Goal: Task Accomplishment & Management: Complete application form

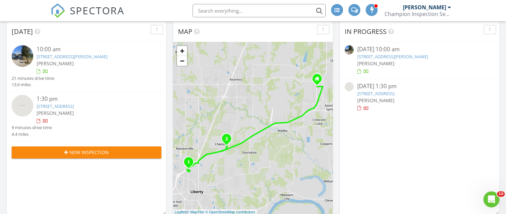
scroll to position [67, 0]
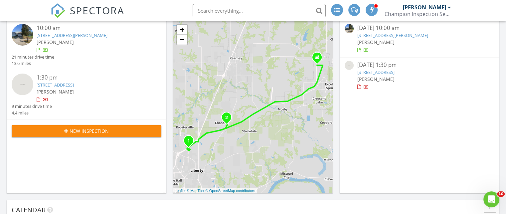
click at [68, 34] on link "864 Reese St, Liberty, MO 64068" at bounding box center [72, 35] width 71 height 6
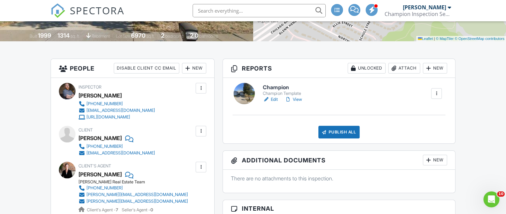
scroll to position [133, 0]
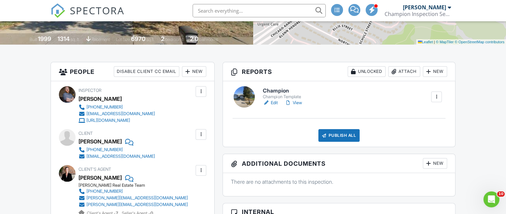
click at [273, 88] on h6 "Champion" at bounding box center [284, 91] width 42 height 6
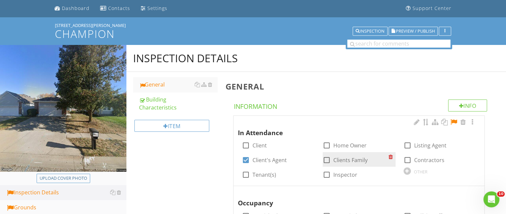
scroll to position [33, 0]
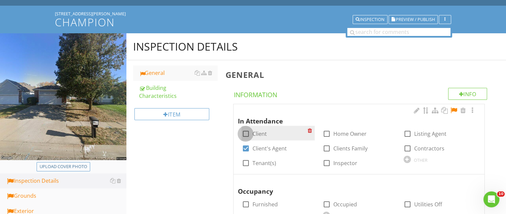
click at [248, 134] on div at bounding box center [245, 133] width 11 height 11
checkbox input "true"
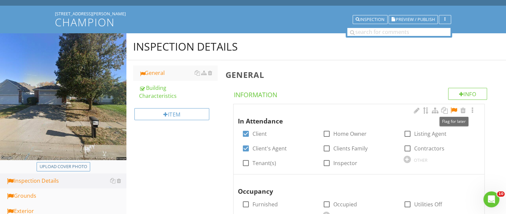
click at [454, 110] on div at bounding box center [454, 110] width 8 height 7
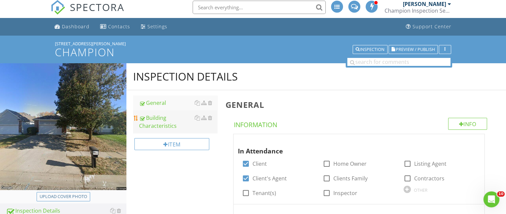
scroll to position [0, 0]
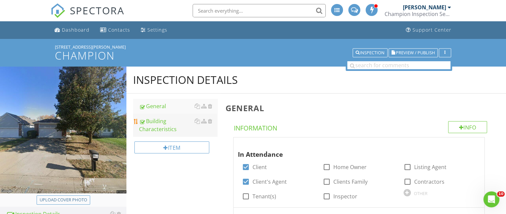
click at [157, 128] on div "Building Characteristics" at bounding box center [178, 125] width 78 height 16
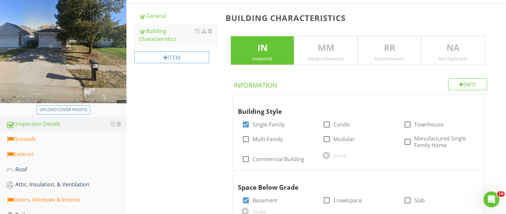
scroll to position [33, 0]
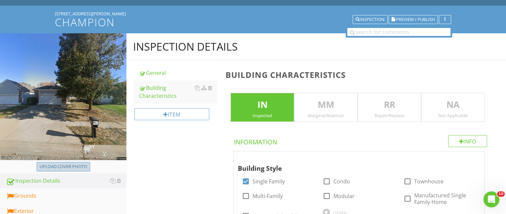
click at [62, 162] on button "Upload cover photo" at bounding box center [64, 166] width 54 height 9
type input "C:\fakepath\2025-7-27-1.jpg"
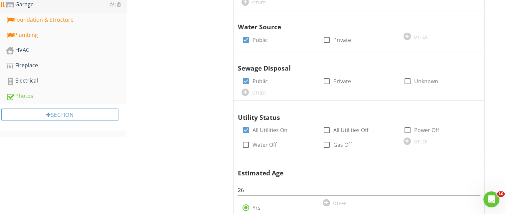
scroll to position [67, 0]
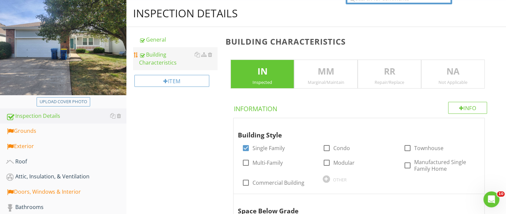
click at [155, 57] on div "Building Characteristics" at bounding box center [178, 59] width 78 height 16
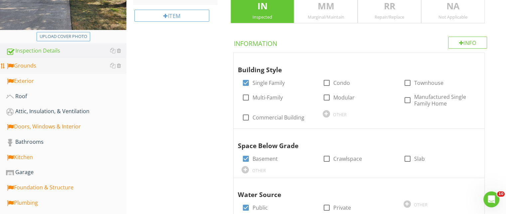
scroll to position [133, 0]
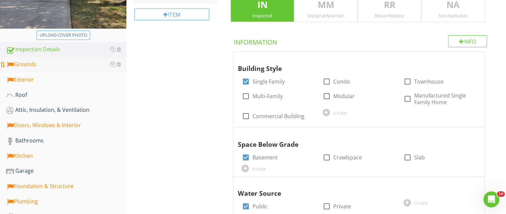
click at [44, 68] on div "Grounds" at bounding box center [66, 64] width 120 height 9
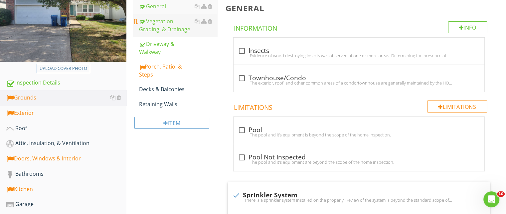
scroll to position [67, 0]
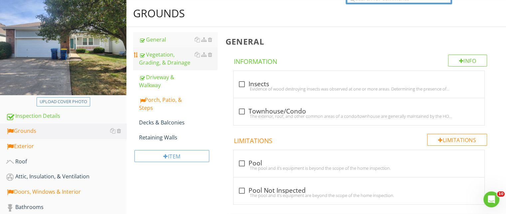
click at [161, 66] on div "Vegetation, Grading, & Drainage" at bounding box center [178, 59] width 78 height 16
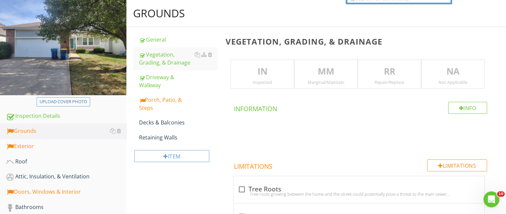
click at [317, 72] on p "MM" at bounding box center [325, 71] width 63 height 13
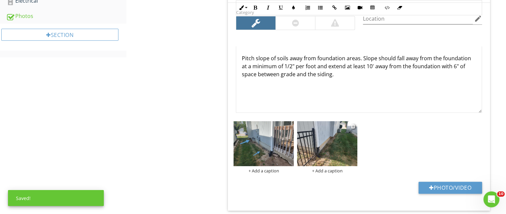
scroll to position [432, 0]
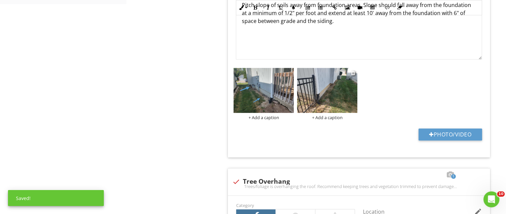
click at [336, 84] on img at bounding box center [327, 90] width 60 height 45
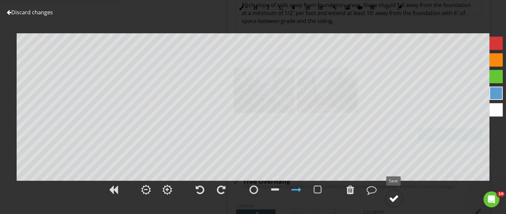
click at [398, 200] on div at bounding box center [394, 198] width 10 height 10
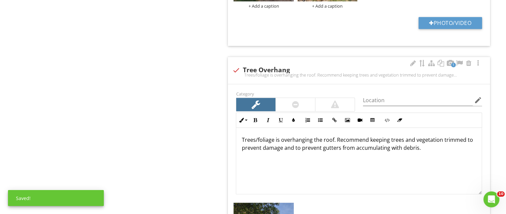
scroll to position [632, 0]
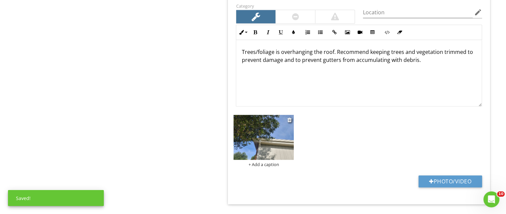
click at [263, 133] on img at bounding box center [263, 137] width 60 height 45
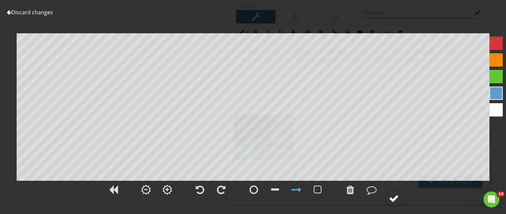
click at [397, 193] on div at bounding box center [394, 198] width 10 height 10
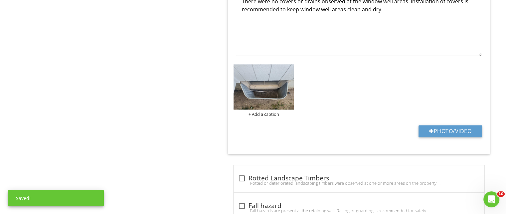
scroll to position [998, 0]
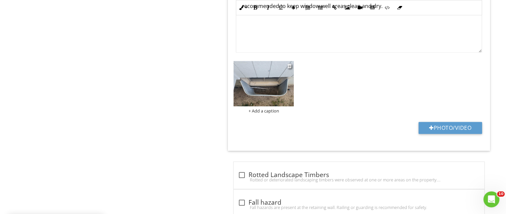
click at [261, 82] on img at bounding box center [263, 83] width 60 height 45
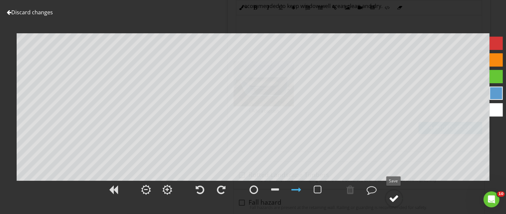
click at [393, 199] on div at bounding box center [394, 198] width 10 height 10
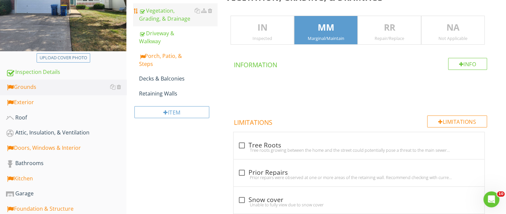
scroll to position [37, 0]
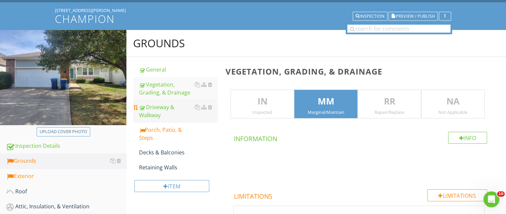
click at [162, 116] on div "Driveway & Walkway" at bounding box center [178, 111] width 78 height 16
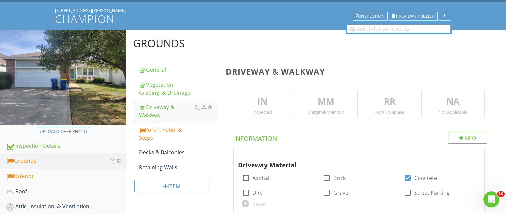
click at [337, 106] on p "MM" at bounding box center [325, 101] width 63 height 13
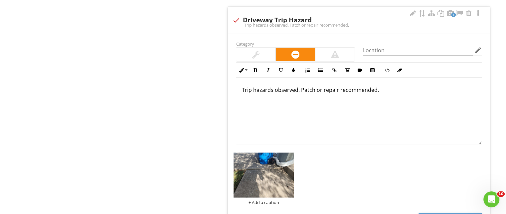
scroll to position [1334, 0]
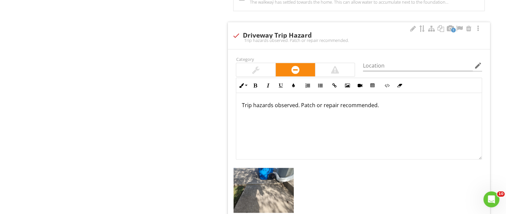
click at [257, 68] on div at bounding box center [255, 70] width 7 height 8
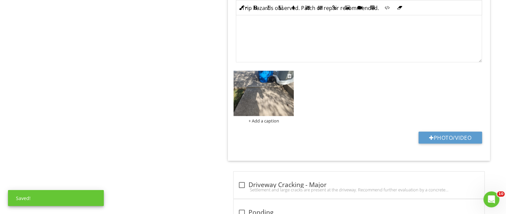
scroll to position [1434, 0]
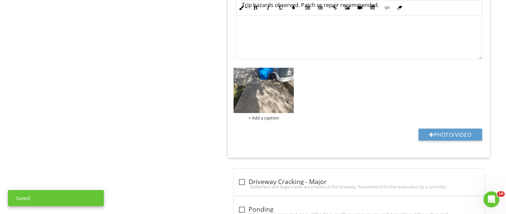
click at [265, 93] on img at bounding box center [263, 90] width 60 height 45
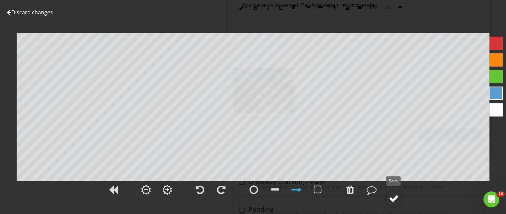
click at [394, 199] on div at bounding box center [394, 198] width 10 height 10
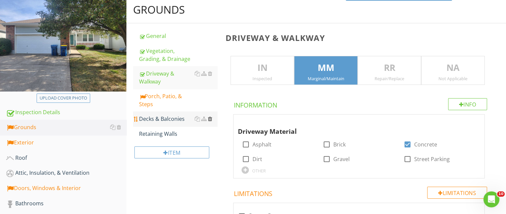
scroll to position [64, 0]
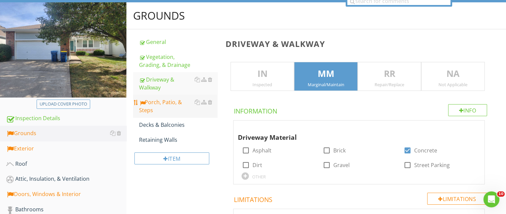
click at [152, 102] on div "Porch, Patio, & Steps" at bounding box center [178, 106] width 78 height 16
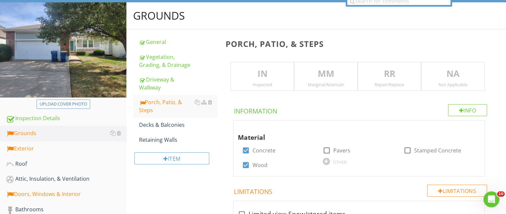
click at [307, 79] on p "MM" at bounding box center [325, 73] width 63 height 13
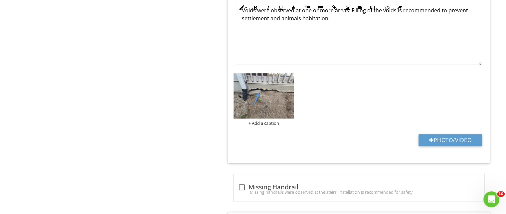
scroll to position [862, 0]
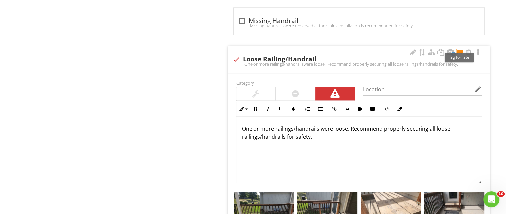
click at [459, 50] on div at bounding box center [459, 52] width 8 height 7
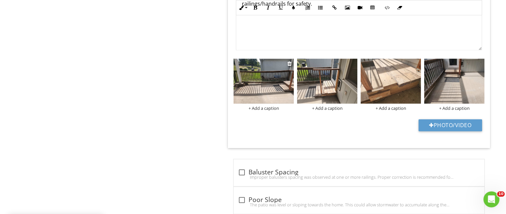
scroll to position [896, 0]
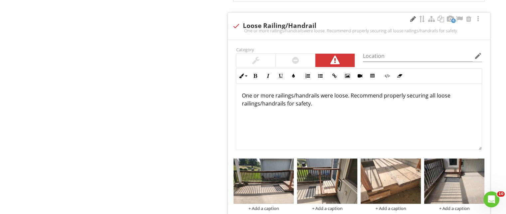
click at [410, 17] on div at bounding box center [413, 19] width 8 height 7
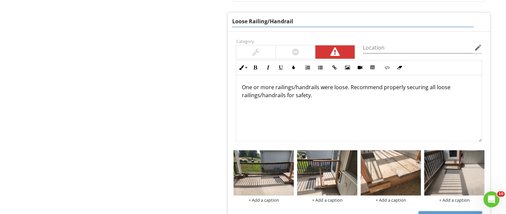
drag, startPoint x: 294, startPoint y: 15, endPoint x: 201, endPoint y: 21, distance: 93.3
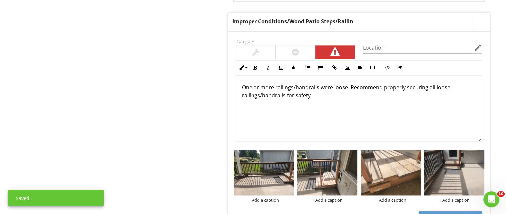
type input "Improper Conditions/Wood Patio Steps/Railing"
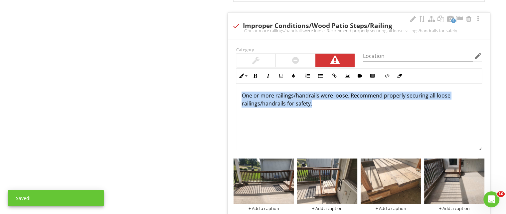
drag, startPoint x: 259, startPoint y: 87, endPoint x: 230, endPoint y: 81, distance: 29.5
click at [230, 81] on div "Category Location edit Inline Style XLarge Large Normal Small Light Small/Light…" at bounding box center [359, 144] width 262 height 208
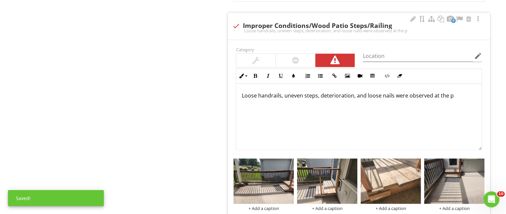
click at [455, 94] on p "Loose handrails, uneven steps, deterioration, and loose nails were observed at …" at bounding box center [358, 95] width 235 height 8
click at [281, 178] on img at bounding box center [263, 180] width 60 height 45
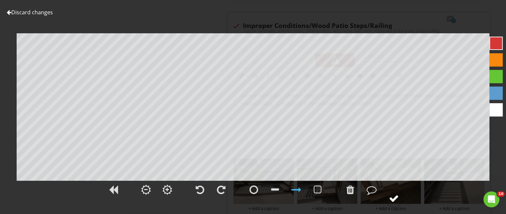
click at [390, 197] on div at bounding box center [394, 198] width 10 height 10
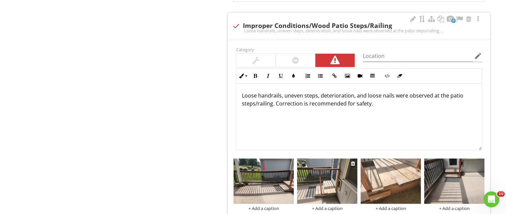
click at [338, 188] on img at bounding box center [327, 180] width 60 height 45
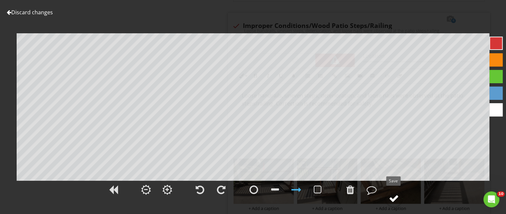
click at [393, 199] on div at bounding box center [394, 198] width 10 height 10
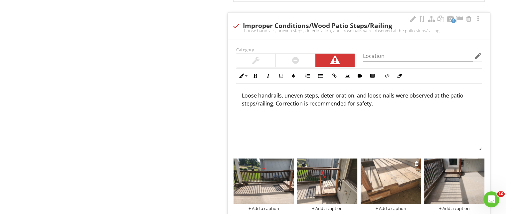
click at [384, 189] on img at bounding box center [391, 180] width 60 height 45
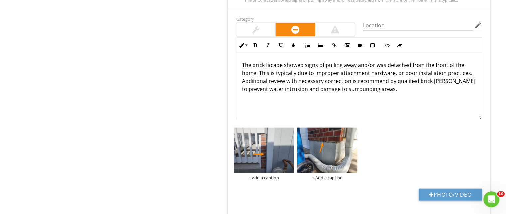
scroll to position [1538, 0]
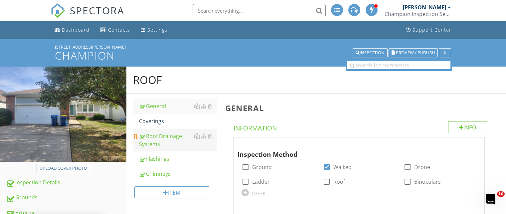
scroll to position [67, 0]
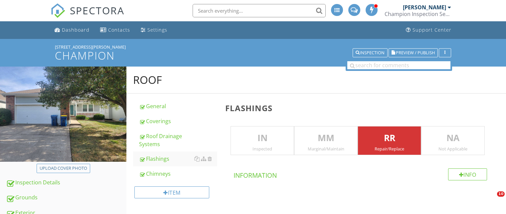
scroll to position [732, 0]
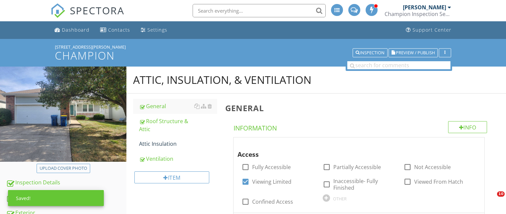
scroll to position [290, 0]
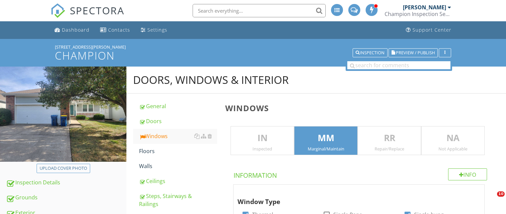
scroll to position [33, 0]
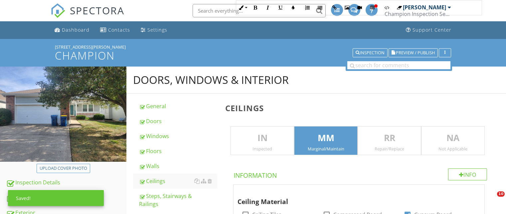
scroll to position [466, 0]
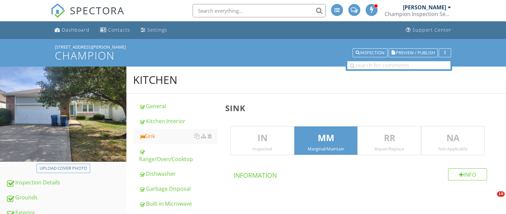
scroll to position [366, 0]
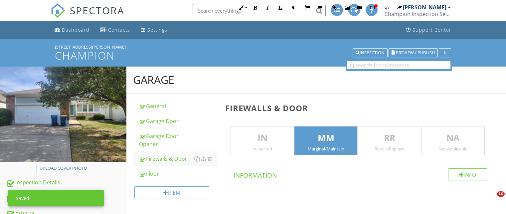
scroll to position [366, 0]
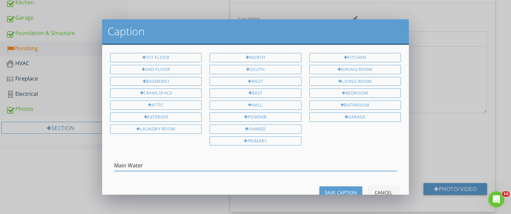
type input "Main Water S"
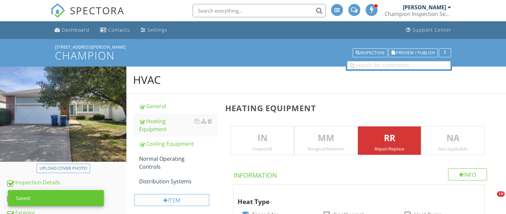
scroll to position [2364, 0]
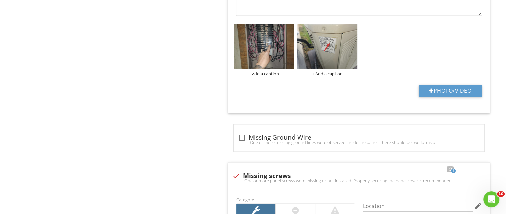
scroll to position [1022, 0]
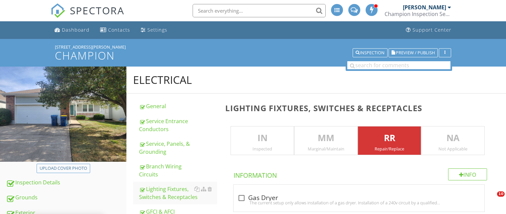
scroll to position [532, 0]
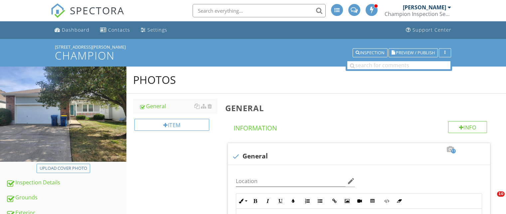
scroll to position [320, 0]
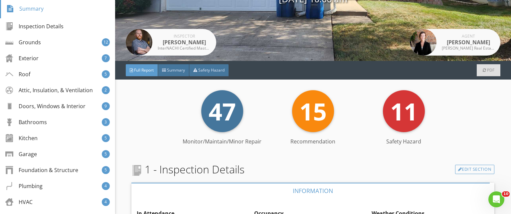
scroll to position [100, 0]
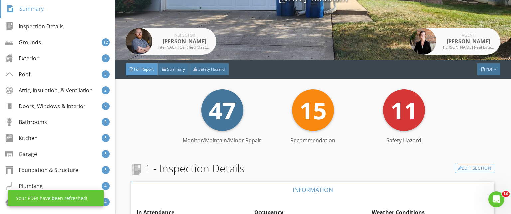
click at [486, 70] on span "PDF" at bounding box center [489, 69] width 7 height 6
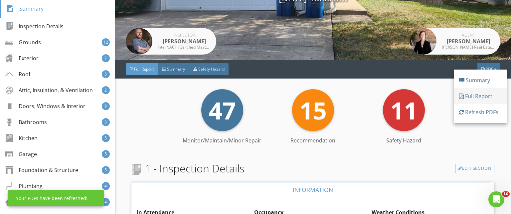
click at [478, 97] on div "Full Report" at bounding box center [480, 96] width 43 height 8
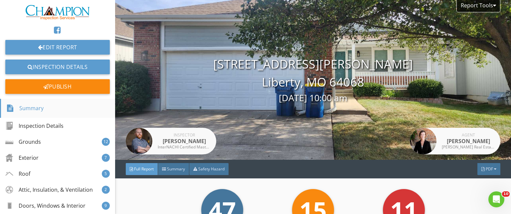
scroll to position [0, 0]
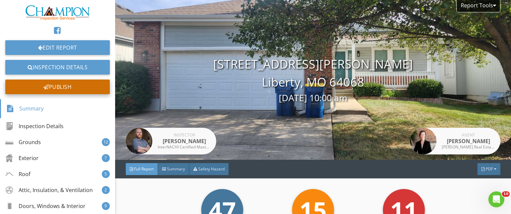
click at [70, 83] on div "Publish" at bounding box center [57, 86] width 104 height 15
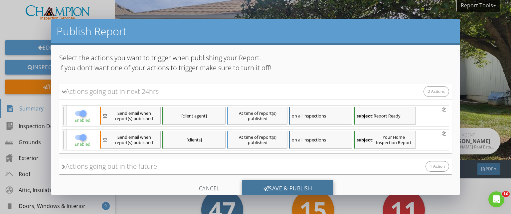
click at [277, 185] on div "Save & Publish" at bounding box center [287, 189] width 91 height 18
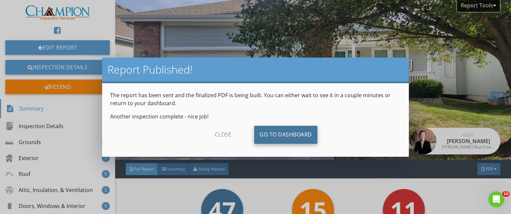
click at [275, 130] on link "Go To Dashboard" at bounding box center [285, 135] width 63 height 18
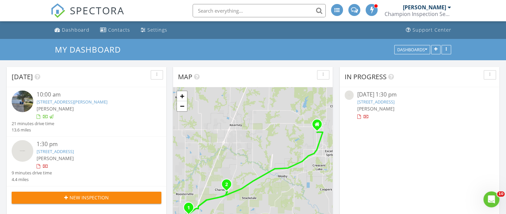
click at [65, 101] on link "864 Reese St, Liberty, MO 64068" at bounding box center [72, 102] width 71 height 6
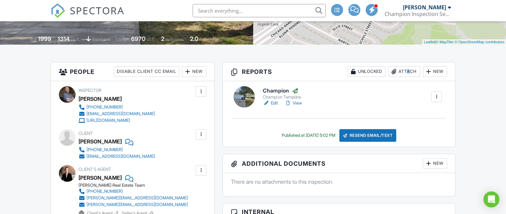
click at [404, 69] on div "Attach" at bounding box center [404, 71] width 32 height 11
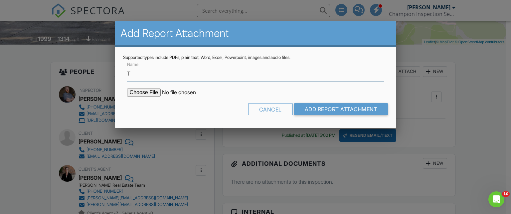
type input "Termite Report"
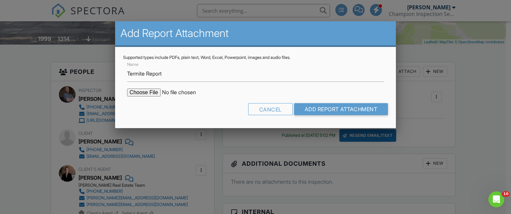
click at [140, 93] on input "file" at bounding box center [183, 92] width 113 height 8
type input "C:\fakepath\Aug 27, 2025_Termite.pdf"
click at [344, 107] on input "Add Report Attachment" at bounding box center [341, 109] width 94 height 12
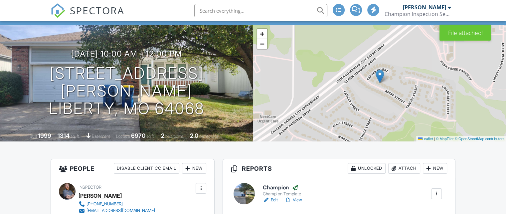
scroll to position [133, 0]
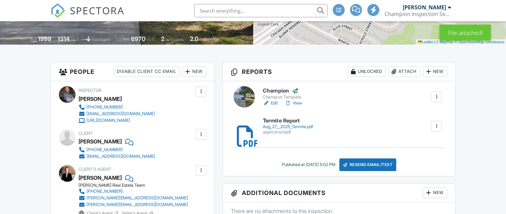
click at [273, 122] on h6 "Termite Report" at bounding box center [288, 121] width 50 height 6
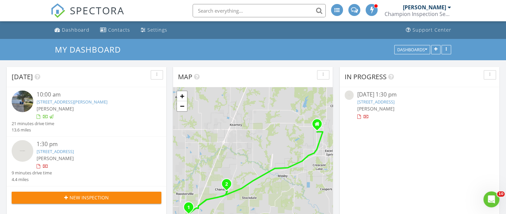
click at [57, 152] on link "[STREET_ADDRESS]" at bounding box center [55, 151] width 37 height 6
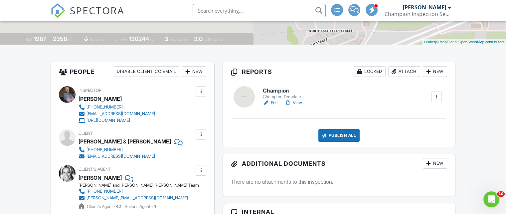
click at [273, 89] on h6 "Champion" at bounding box center [284, 91] width 42 height 6
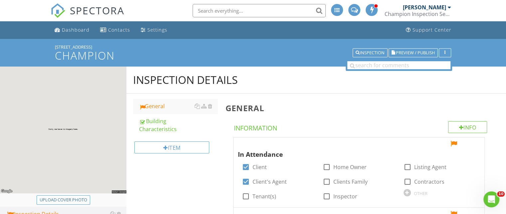
click at [49, 198] on div "Upload cover photo" at bounding box center [64, 200] width 48 height 7
type input "C:\fakepath\2025-7-27-3.jpg"
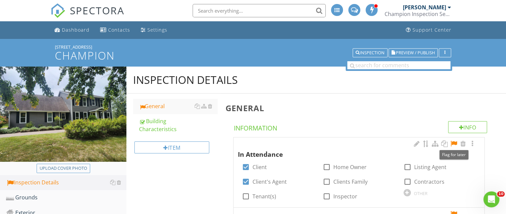
click at [453, 145] on div at bounding box center [454, 143] width 8 height 7
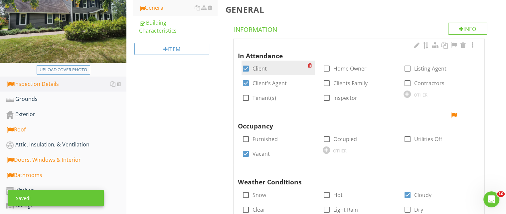
scroll to position [100, 0]
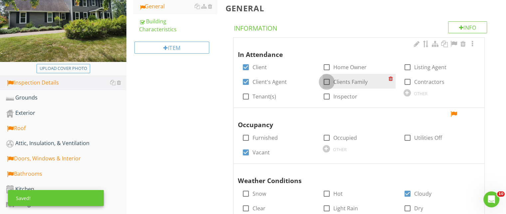
click at [330, 82] on div at bounding box center [326, 81] width 11 height 11
checkbox input "true"
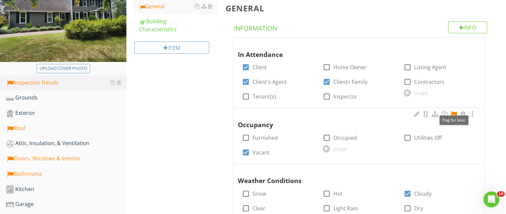
click at [452, 111] on div at bounding box center [454, 114] width 8 height 7
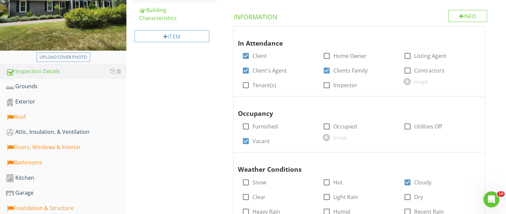
scroll to position [47, 0]
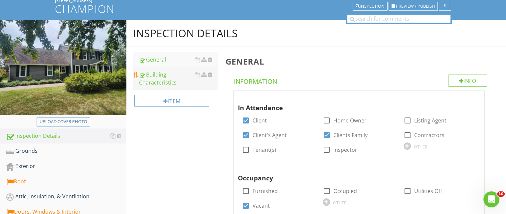
click at [162, 83] on div "Building Characteristics" at bounding box center [178, 79] width 78 height 16
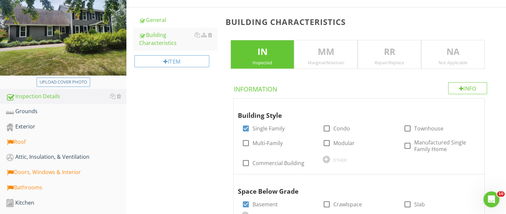
scroll to position [82, 0]
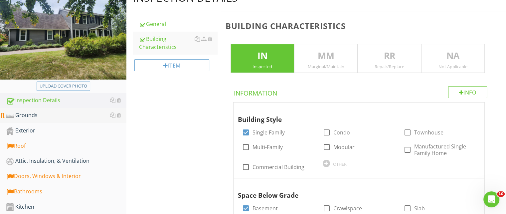
click at [20, 121] on link "Grounds" at bounding box center [66, 115] width 120 height 15
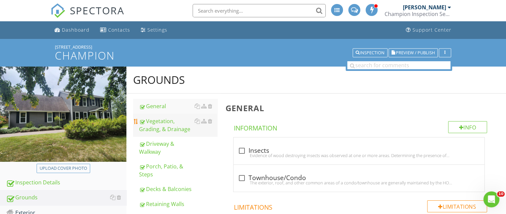
click at [162, 123] on div "Vegetation, Grading, & Drainage" at bounding box center [178, 125] width 78 height 16
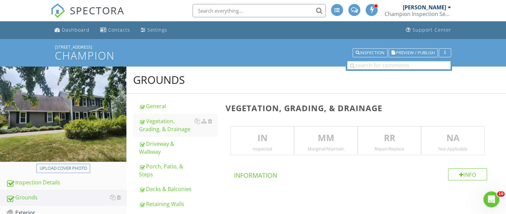
click at [326, 141] on p "MM" at bounding box center [325, 137] width 63 height 13
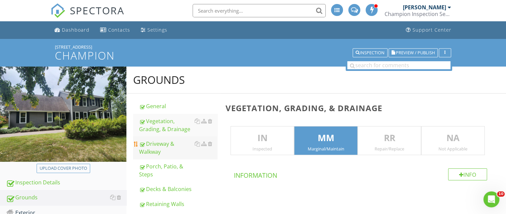
click at [153, 146] on div "Driveway & Walkway" at bounding box center [178, 148] width 78 height 16
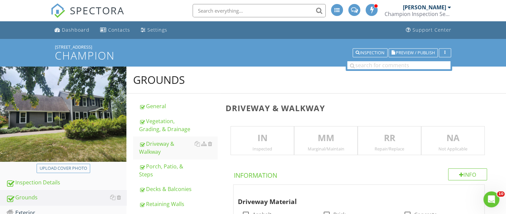
click at [340, 143] on p "MM" at bounding box center [325, 137] width 63 height 13
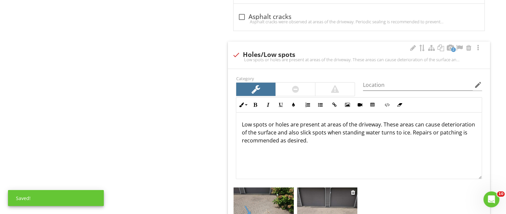
scroll to position [665, 0]
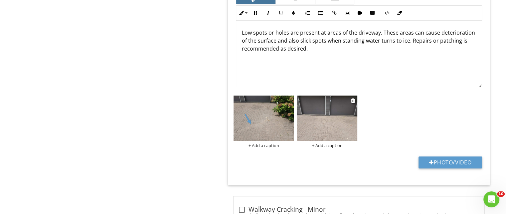
click at [321, 123] on img at bounding box center [327, 117] width 60 height 45
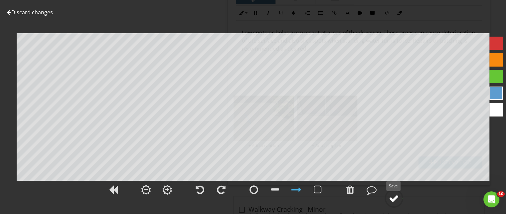
click at [395, 197] on div at bounding box center [394, 198] width 10 height 10
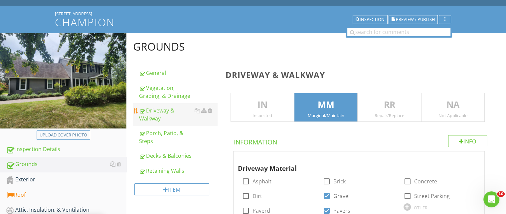
scroll to position [0, 0]
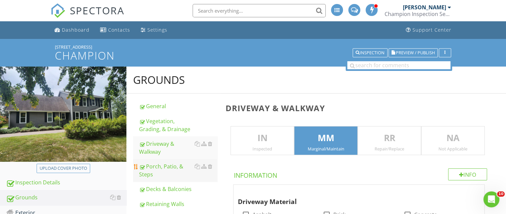
click at [163, 166] on div "Porch, Patio, & Steps" at bounding box center [178, 170] width 78 height 16
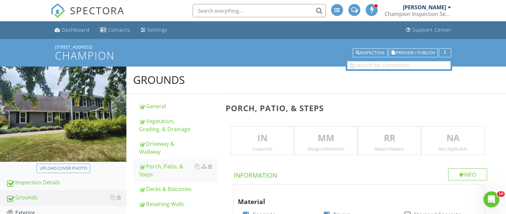
click at [317, 141] on p "MM" at bounding box center [325, 137] width 63 height 13
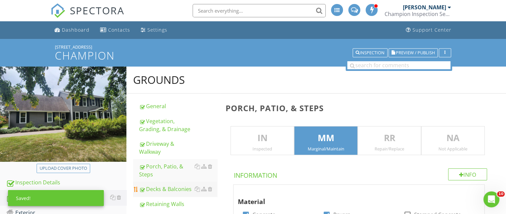
click at [160, 192] on div "Decks & Balconies" at bounding box center [178, 189] width 78 height 8
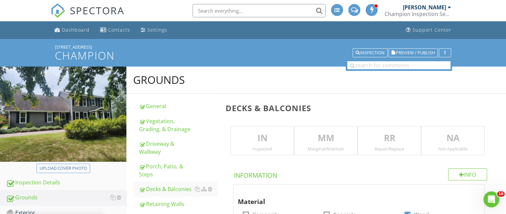
click at [400, 151] on div "Repair/Replace" at bounding box center [389, 148] width 63 height 5
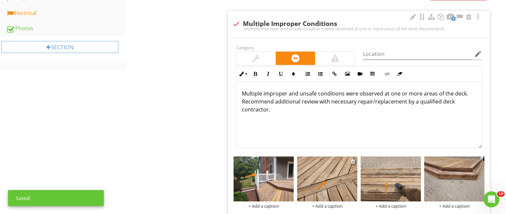
scroll to position [399, 0]
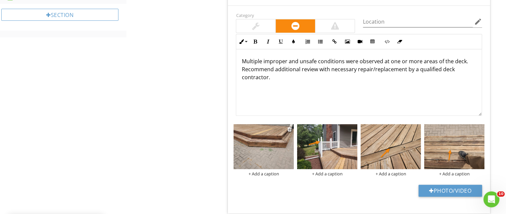
drag, startPoint x: 447, startPoint y: 147, endPoint x: 275, endPoint y: 148, distance: 172.0
click at [275, 148] on img at bounding box center [263, 146] width 60 height 45
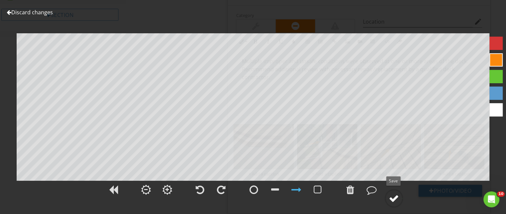
click at [398, 200] on div at bounding box center [394, 198] width 10 height 10
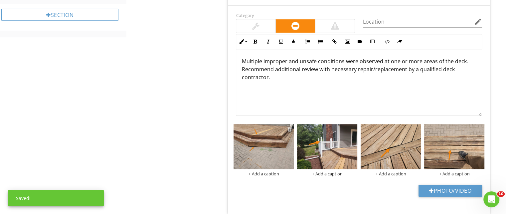
click at [262, 172] on div "+ Add a caption" at bounding box center [263, 173] width 60 height 5
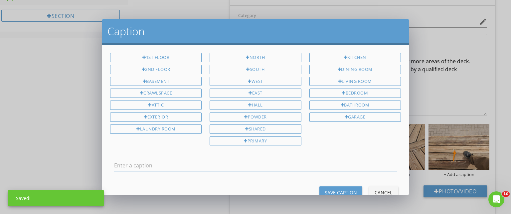
click at [170, 162] on input "text" at bounding box center [255, 165] width 283 height 11
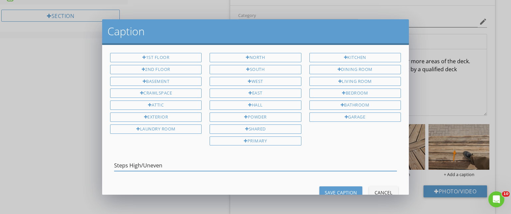
type input "Steps High/Uneven"
click at [337, 190] on div "Save Caption" at bounding box center [341, 192] width 32 height 7
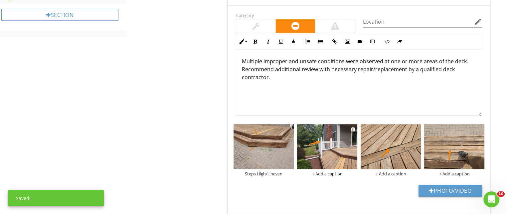
click at [327, 172] on div "+ Add a caption" at bounding box center [327, 173] width 60 height 5
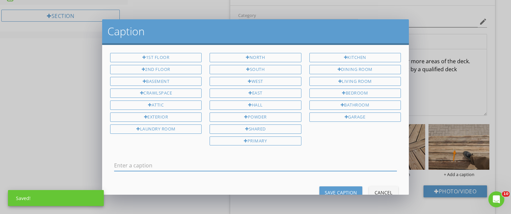
click at [211, 160] on input "text" at bounding box center [255, 165] width 283 height 11
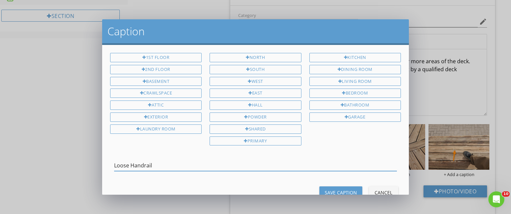
type input "Loose Handrail"
click at [333, 192] on button "Save Caption" at bounding box center [340, 192] width 43 height 12
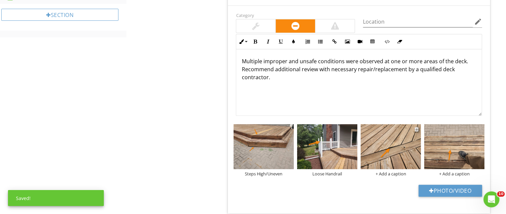
click at [387, 171] on div "+ Add a caption" at bounding box center [391, 173] width 60 height 5
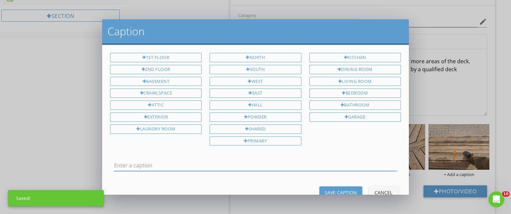
click at [213, 160] on input "text" at bounding box center [255, 165] width 283 height 11
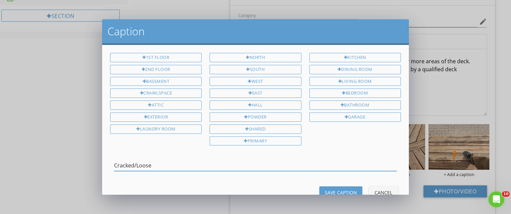
type input "Cracked/Loose"
click at [334, 189] on div "Save Caption" at bounding box center [341, 192] width 32 height 7
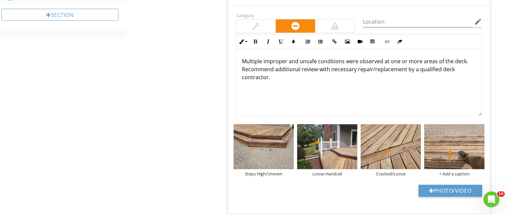
click at [448, 176] on div "Steps High/Uneven Loose Handrail Cracked/Loose + Add a caption" at bounding box center [359, 150] width 254 height 56
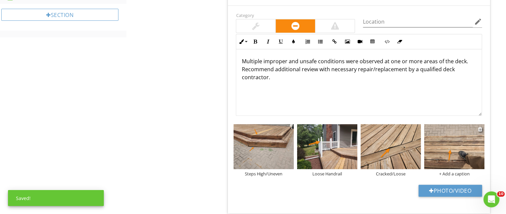
click at [448, 174] on div "+ Add a caption" at bounding box center [454, 173] width 60 height 5
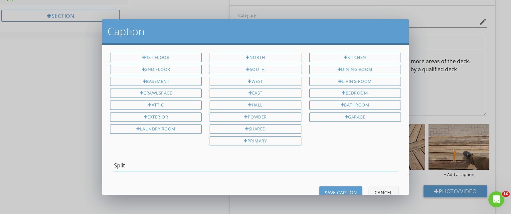
type input "Split"
click at [335, 186] on button "Save Caption" at bounding box center [340, 192] width 43 height 12
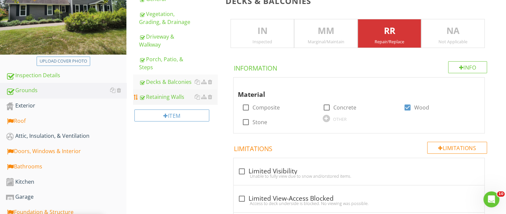
scroll to position [22, 0]
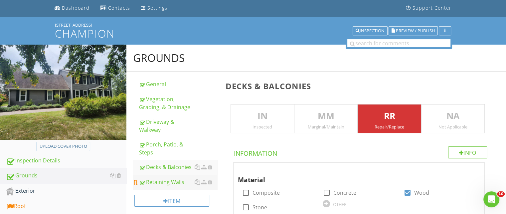
click at [158, 181] on div "Retaining Walls" at bounding box center [178, 182] width 78 height 8
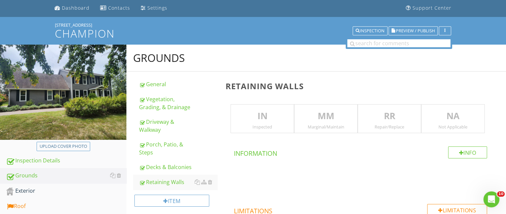
click at [321, 116] on p "MM" at bounding box center [325, 115] width 63 height 13
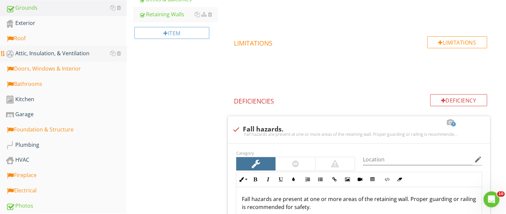
scroll to position [138, 0]
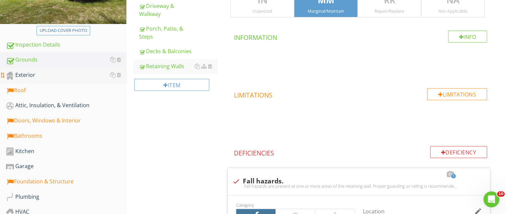
click at [22, 78] on div "Exterior" at bounding box center [66, 75] width 120 height 9
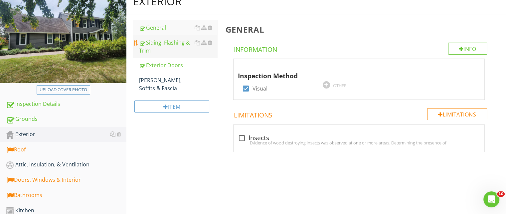
scroll to position [71, 0]
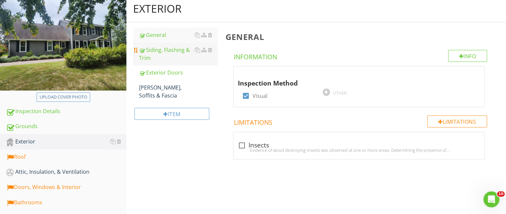
click at [151, 51] on div "Siding, Flashing & Trim" at bounding box center [178, 54] width 78 height 16
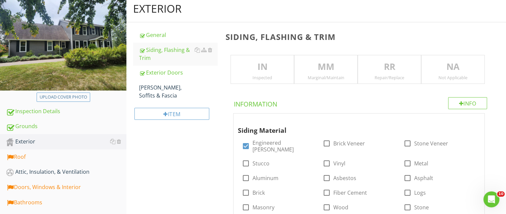
click at [397, 78] on div "Repair/Replace" at bounding box center [389, 77] width 63 height 5
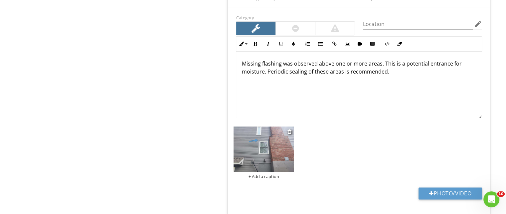
scroll to position [869, 0]
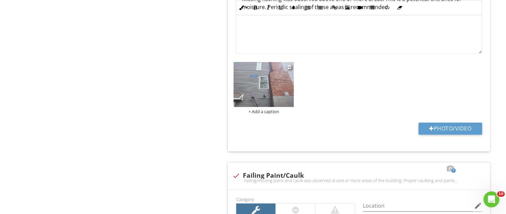
click at [286, 69] on img at bounding box center [263, 84] width 60 height 45
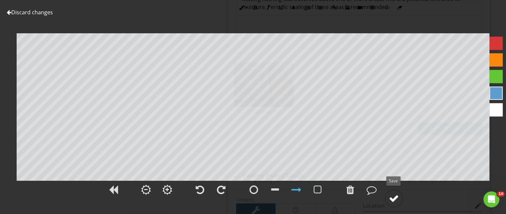
click at [391, 199] on div at bounding box center [394, 198] width 10 height 10
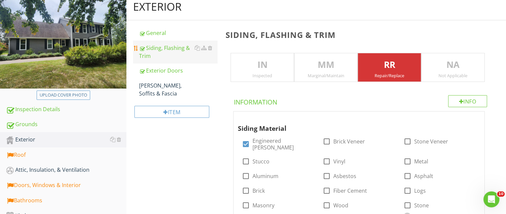
scroll to position [10, 0]
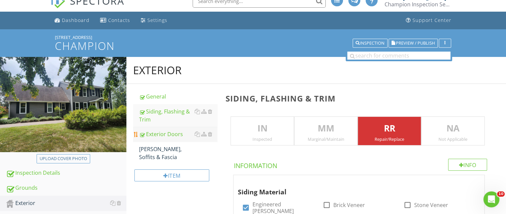
click at [156, 128] on link "Exterior Doors" at bounding box center [178, 134] width 78 height 15
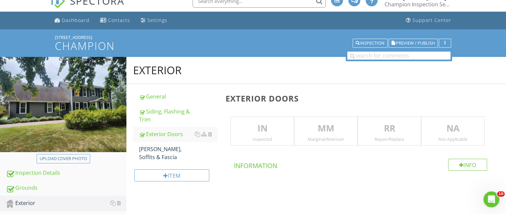
click at [378, 129] on p "RR" at bounding box center [389, 128] width 63 height 13
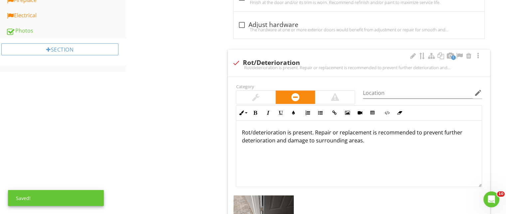
scroll to position [409, 0]
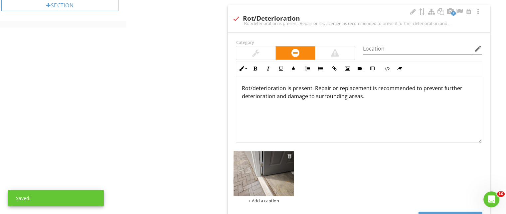
click at [250, 174] on img at bounding box center [263, 173] width 60 height 45
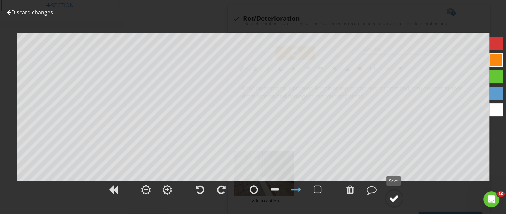
click at [391, 194] on div at bounding box center [394, 198] width 10 height 10
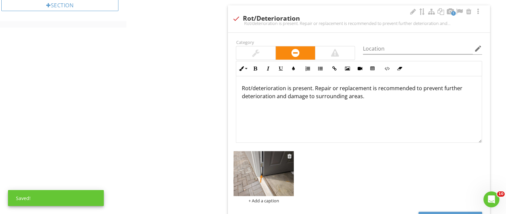
click at [267, 200] on div "+ Add a caption" at bounding box center [263, 200] width 60 height 5
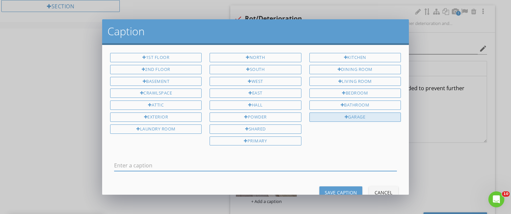
click at [354, 115] on div "Garage" at bounding box center [354, 116] width 91 height 9
type input "Garage"
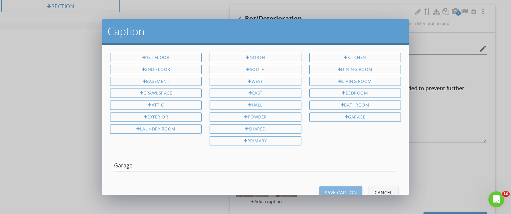
click at [338, 186] on button "Save Caption" at bounding box center [340, 192] width 43 height 12
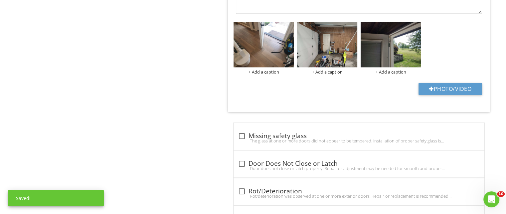
scroll to position [708, 0]
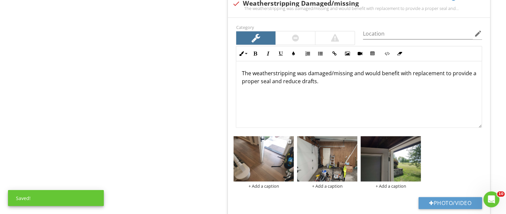
click at [258, 152] on img at bounding box center [263, 158] width 60 height 45
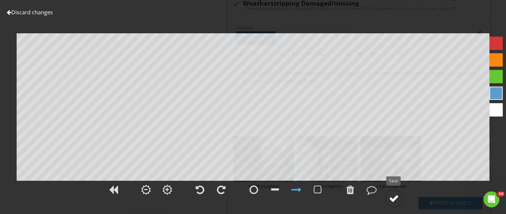
click at [396, 201] on div at bounding box center [394, 198] width 10 height 10
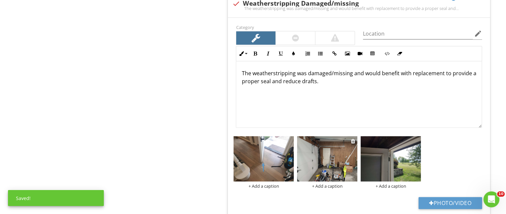
click at [339, 155] on img at bounding box center [327, 158] width 60 height 45
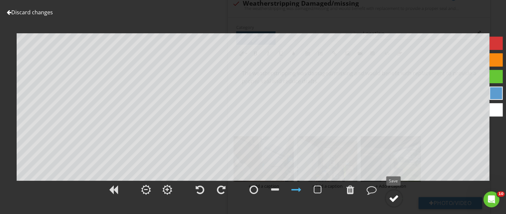
click at [395, 195] on div at bounding box center [394, 198] width 10 height 10
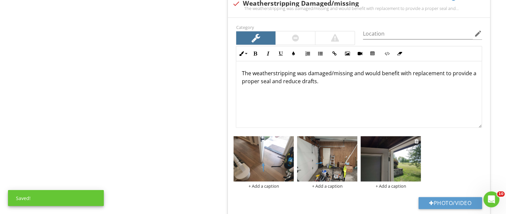
click at [382, 153] on img at bounding box center [391, 158] width 60 height 45
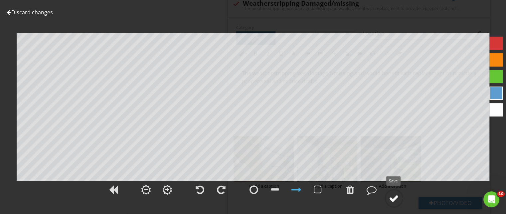
click at [398, 197] on div at bounding box center [394, 198] width 10 height 10
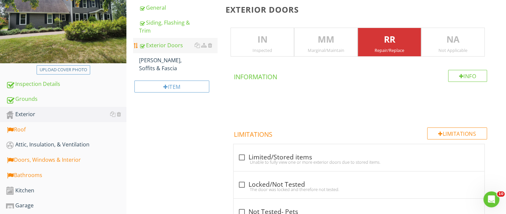
scroll to position [7, 0]
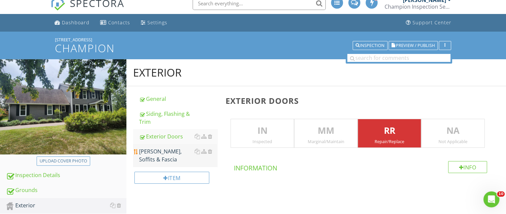
click at [159, 152] on div "Eaves, Soffits & Fascia" at bounding box center [178, 155] width 78 height 16
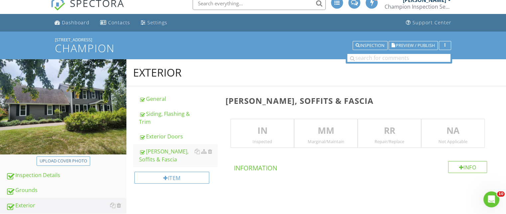
click at [270, 131] on p "IN" at bounding box center [262, 130] width 63 height 13
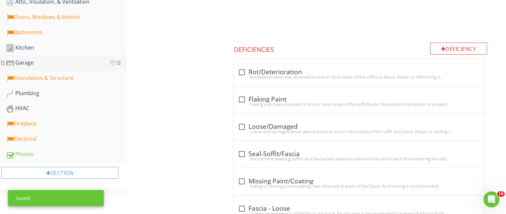
scroll to position [157, 0]
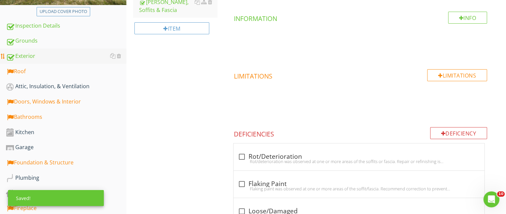
click at [34, 56] on div "Exterior" at bounding box center [66, 56] width 120 height 9
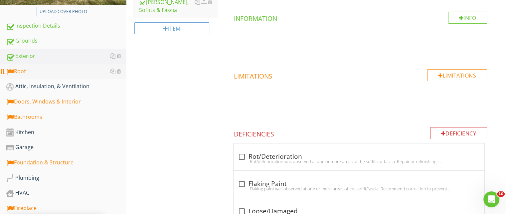
click at [25, 69] on div "Roof" at bounding box center [66, 71] width 120 height 9
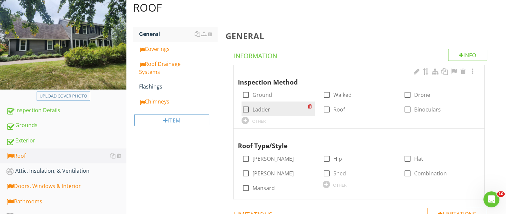
scroll to position [24, 0]
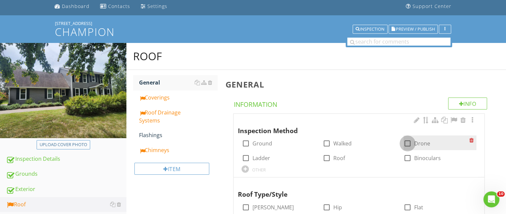
click at [406, 142] on div at bounding box center [407, 143] width 11 height 11
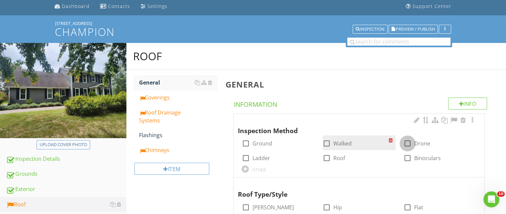
checkbox input "true"
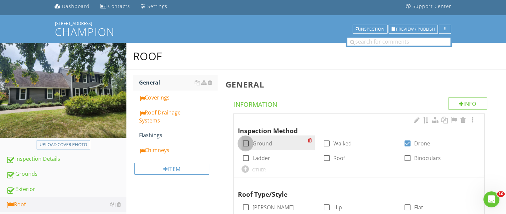
click at [245, 141] on div at bounding box center [245, 143] width 11 height 11
checkbox input "true"
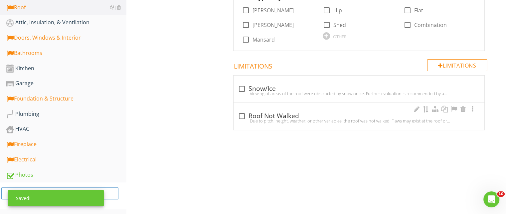
scroll to position [154, 0]
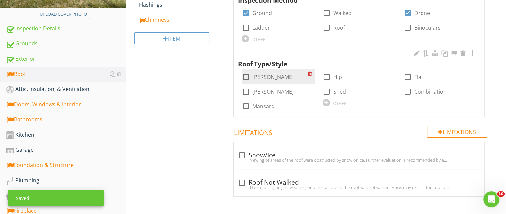
click at [246, 76] on div at bounding box center [245, 76] width 11 height 11
checkbox input "true"
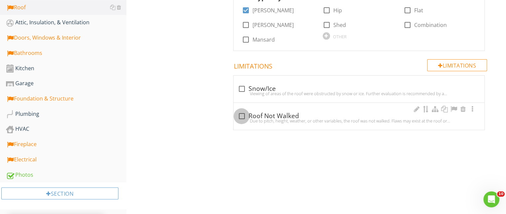
click at [243, 114] on div at bounding box center [241, 115] width 11 height 11
checkbox input "true"
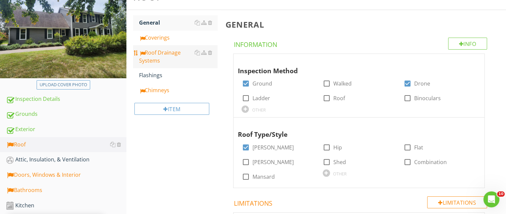
scroll to position [21, 0]
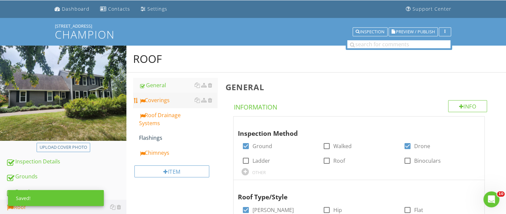
click at [156, 103] on div "Coverings" at bounding box center [178, 100] width 78 height 8
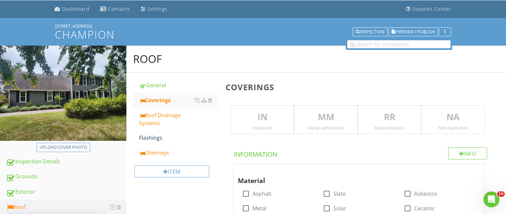
click at [377, 118] on p "RR" at bounding box center [389, 116] width 63 height 13
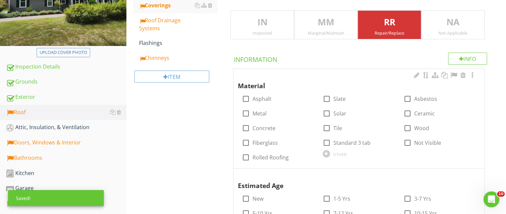
scroll to position [121, 0]
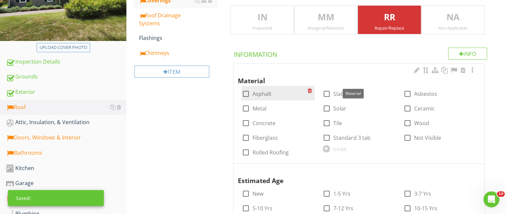
click at [246, 92] on div at bounding box center [245, 93] width 11 height 11
checkbox input "true"
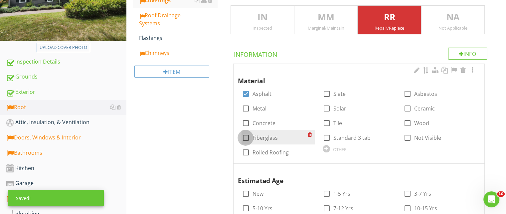
click at [246, 135] on div at bounding box center [245, 137] width 11 height 11
checkbox input "true"
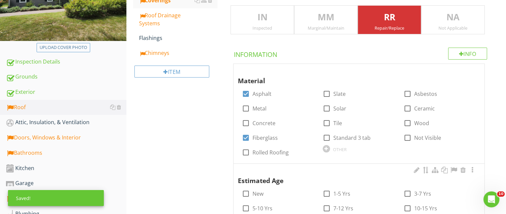
scroll to position [254, 0]
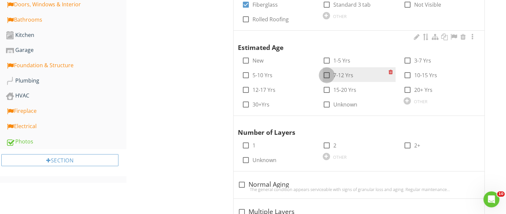
click at [327, 76] on div at bounding box center [326, 75] width 11 height 11
checkbox input "true"
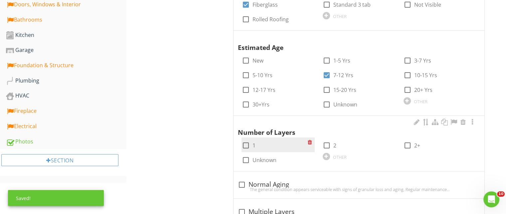
click at [244, 143] on div at bounding box center [245, 145] width 11 height 11
checkbox input "true"
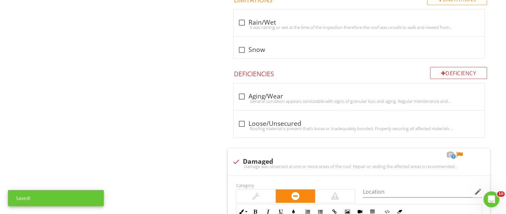
scroll to position [653, 0]
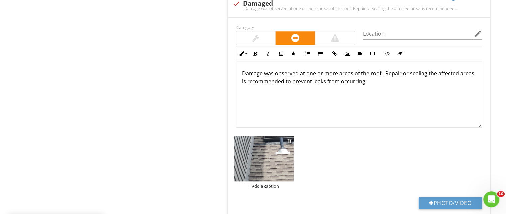
click at [257, 161] on img at bounding box center [263, 158] width 60 height 45
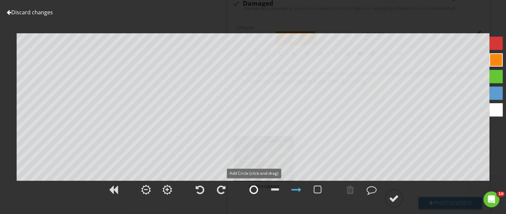
click at [255, 186] on div at bounding box center [253, 190] width 9 height 10
click at [396, 201] on div at bounding box center [394, 198] width 10 height 10
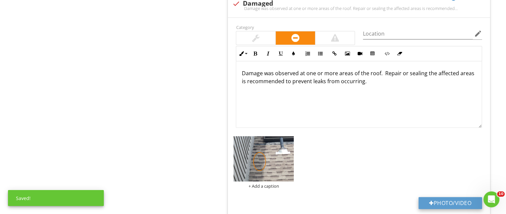
click at [447, 199] on button "Photo/Video" at bounding box center [450, 203] width 64 height 12
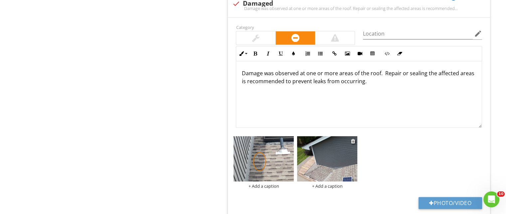
click at [342, 157] on img at bounding box center [327, 158] width 60 height 45
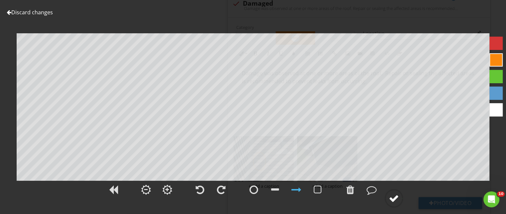
click at [395, 196] on div at bounding box center [394, 198] width 10 height 10
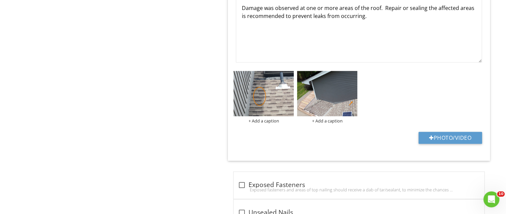
scroll to position [719, 0]
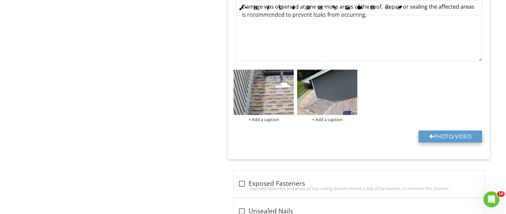
click at [451, 135] on button "Photo/Video" at bounding box center [450, 136] width 64 height 12
type input "C:\fakepath\fdafa.JPG"
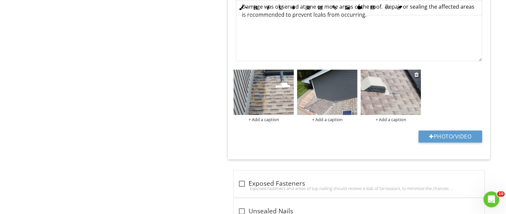
click at [376, 91] on img at bounding box center [391, 92] width 60 height 45
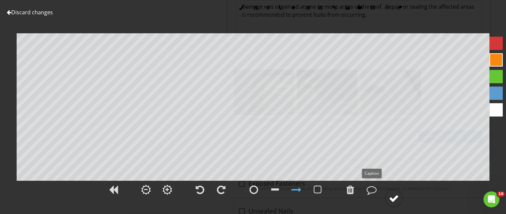
drag, startPoint x: 390, startPoint y: 197, endPoint x: 391, endPoint y: 189, distance: 8.2
click at [390, 197] on div at bounding box center [393, 198] width 19 height 19
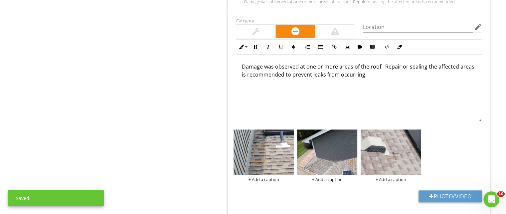
scroll to position [653, 0]
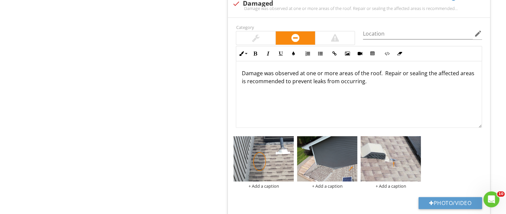
click at [283, 81] on p "Damage was observed at one or more areas of the roof. Repair or sealing the aff…" at bounding box center [358, 77] width 235 height 16
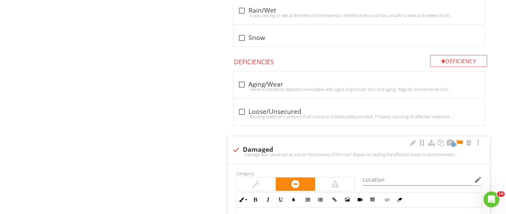
scroll to position [556, 0]
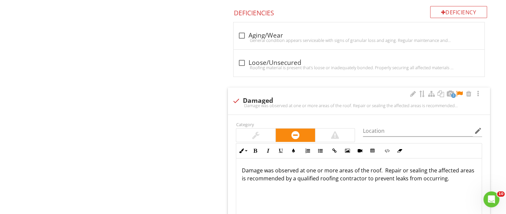
click at [459, 91] on div at bounding box center [459, 93] width 8 height 7
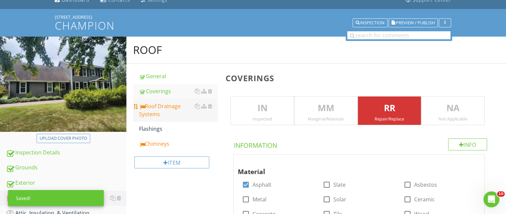
scroll to position [33, 0]
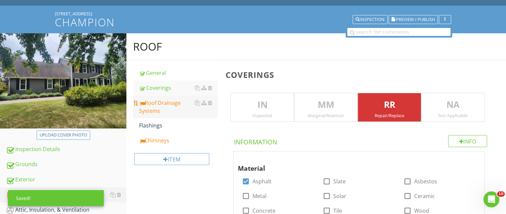
click at [163, 105] on div "Roof Drainage Systems" at bounding box center [178, 107] width 78 height 16
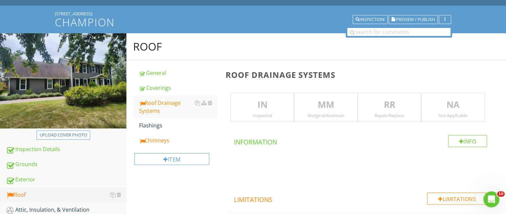
click at [323, 108] on p "MM" at bounding box center [325, 104] width 63 height 13
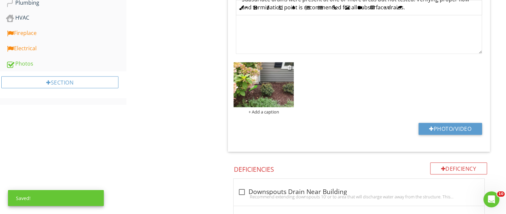
scroll to position [333, 0]
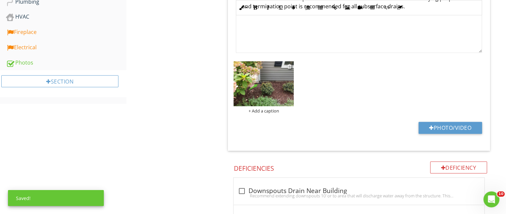
click at [247, 88] on img at bounding box center [263, 83] width 60 height 45
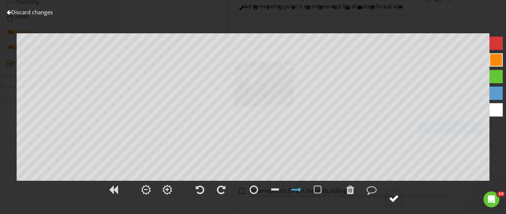
click at [396, 196] on div at bounding box center [394, 198] width 10 height 10
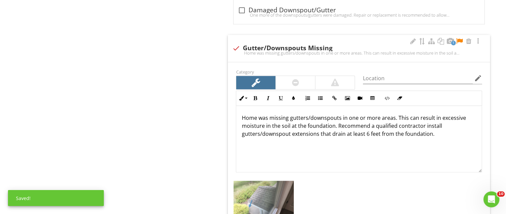
scroll to position [0, 0]
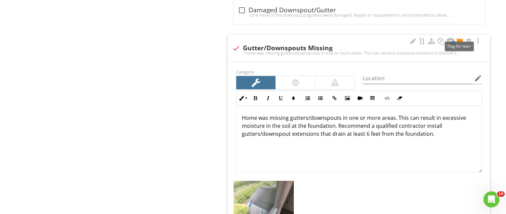
click at [459, 39] on div at bounding box center [459, 41] width 8 height 7
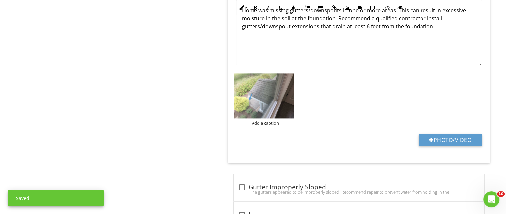
scroll to position [798, 0]
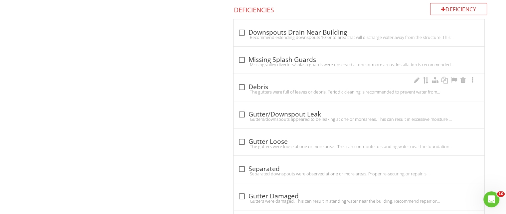
click at [247, 90] on div "The gutters were full of leaves or debris. Periodic cleaning is recommended to …" at bounding box center [358, 91] width 243 height 5
checkbox input "true"
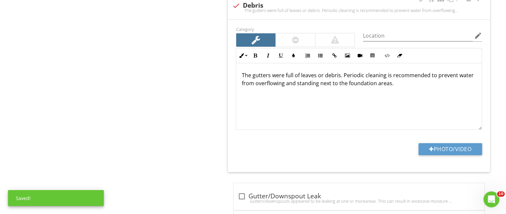
scroll to position [591, 0]
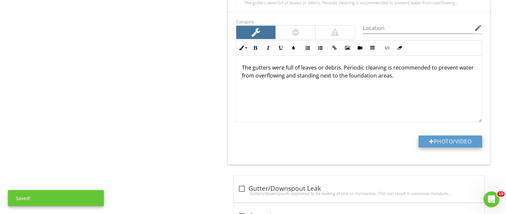
click at [450, 142] on button "Photo/Video" at bounding box center [450, 141] width 64 height 12
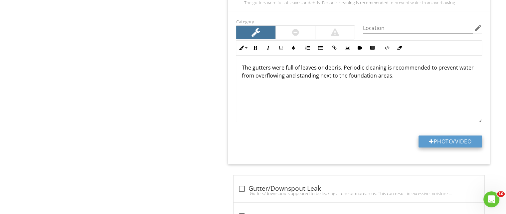
type input "C:\fakepath\DJI_0374.JPG"
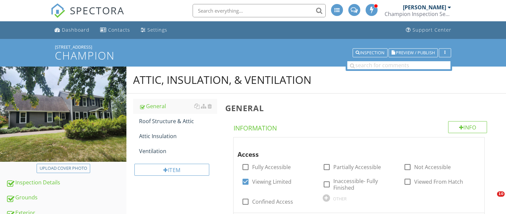
scroll to position [423, 0]
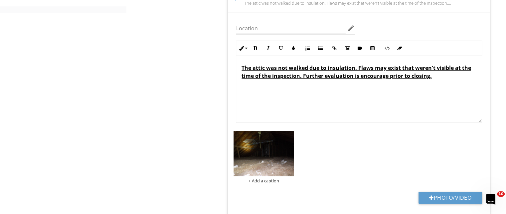
click at [261, 148] on img at bounding box center [263, 153] width 60 height 45
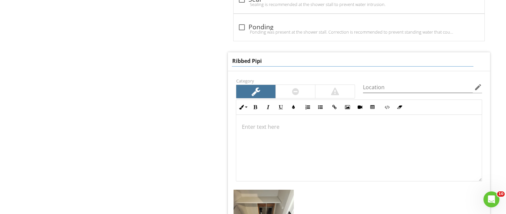
type input "Ribbed Pipin"
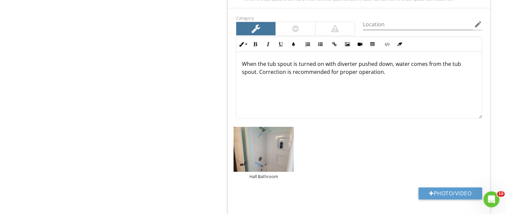
scroll to position [2800, 0]
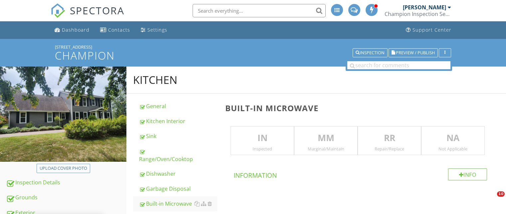
scroll to position [93, 0]
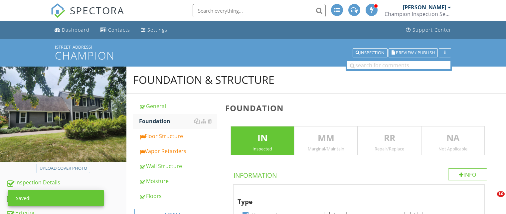
scroll to position [287, 0]
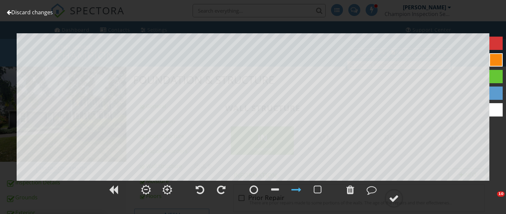
scroll to position [266, 0]
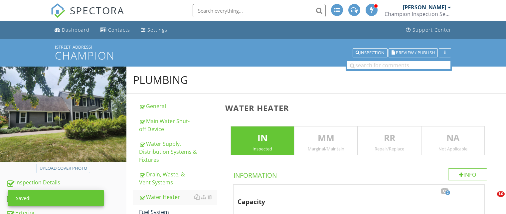
scroll to position [832, 0]
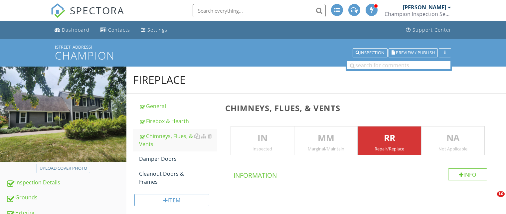
scroll to position [667, 0]
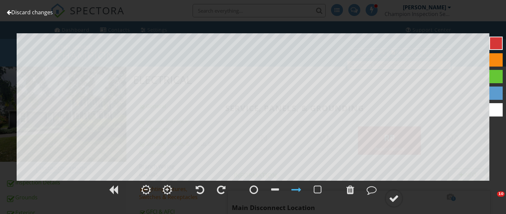
scroll to position [1052, 0]
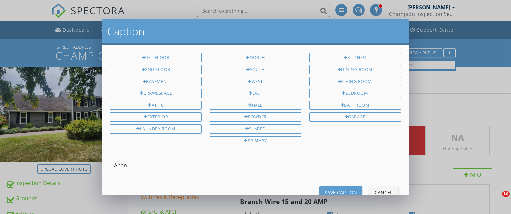
scroll to position [514, 0]
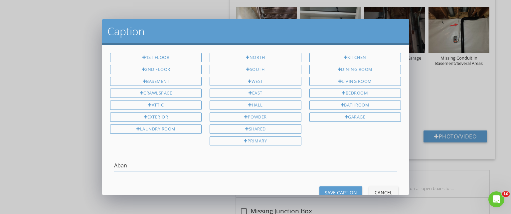
type input "Aband"
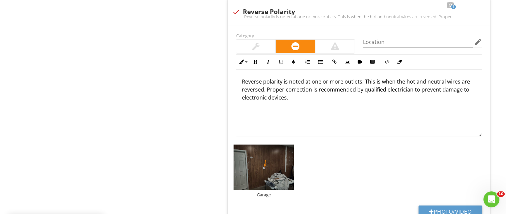
scroll to position [1022, 0]
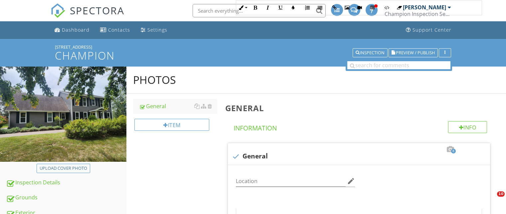
scroll to position [221, 0]
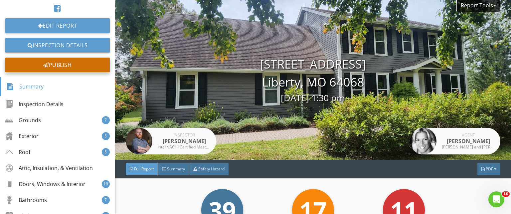
scroll to position [33, 0]
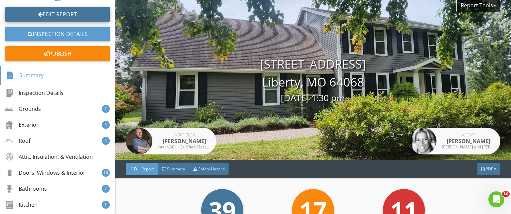
click at [70, 11] on link "Edit Report" at bounding box center [57, 14] width 104 height 15
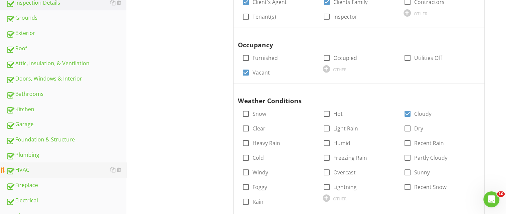
scroll to position [200, 0]
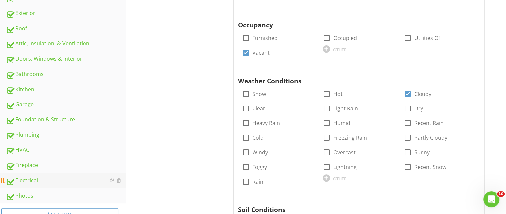
click at [23, 180] on div "Electrical" at bounding box center [66, 180] width 120 height 9
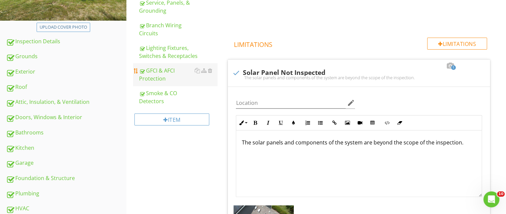
scroll to position [67, 0]
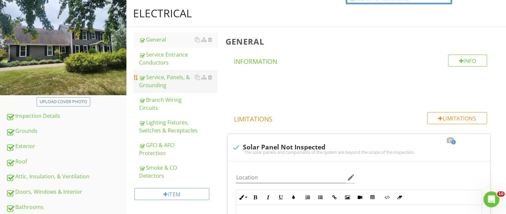
click at [155, 79] on div "Service, Panels, & Grounding" at bounding box center [178, 81] width 78 height 16
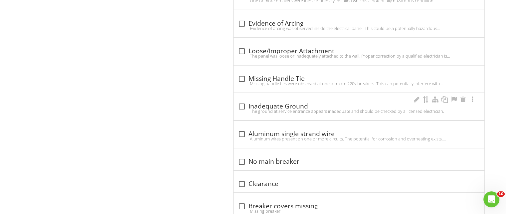
scroll to position [2151, 0]
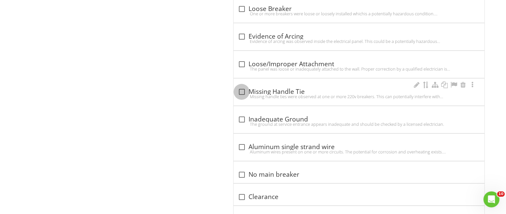
click at [244, 86] on div at bounding box center [241, 91] width 11 height 11
checkbox input "true"
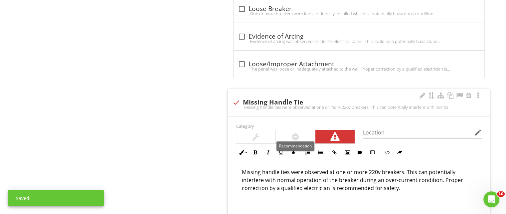
click at [298, 133] on div at bounding box center [295, 137] width 7 height 8
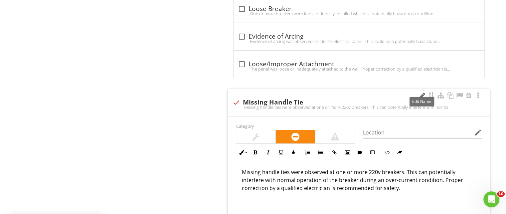
click at [420, 92] on div at bounding box center [422, 95] width 8 height 7
drag, startPoint x: 438, startPoint y: 166, endPoint x: 406, endPoint y: 162, distance: 32.2
click at [392, 160] on div "Missing handle ties were observed at one or more 220v breakers. This can potent…" at bounding box center [358, 193] width 245 height 67
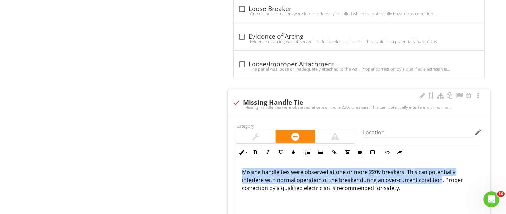
drag, startPoint x: 439, startPoint y: 176, endPoint x: 230, endPoint y: 150, distance: 210.5
click at [230, 150] on div "Category Location edit Inline Style XLarge Large Normal Small Light Small/Light…" at bounding box center [359, 192] width 262 height 152
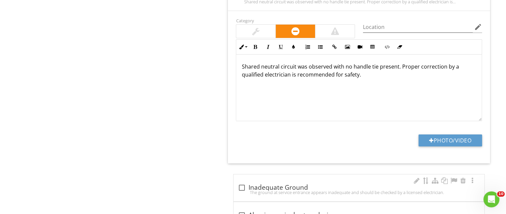
scroll to position [2318, 0]
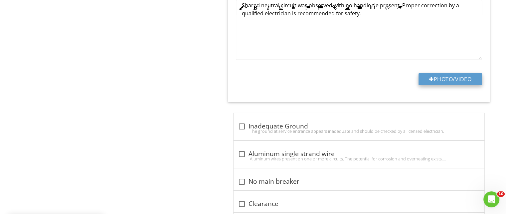
click at [434, 76] on button "Photo/Video" at bounding box center [450, 79] width 64 height 12
type input "C:\fakepath\RIMG5103.JPG"
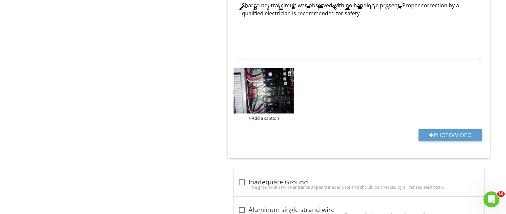
click at [264, 91] on img at bounding box center [263, 90] width 60 height 45
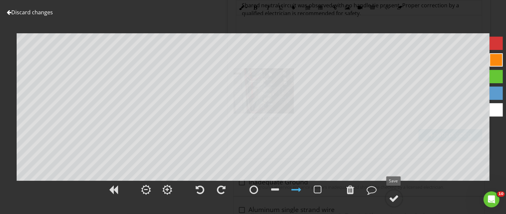
drag, startPoint x: 392, startPoint y: 195, endPoint x: 395, endPoint y: 178, distance: 17.3
click at [392, 195] on div at bounding box center [394, 198] width 10 height 10
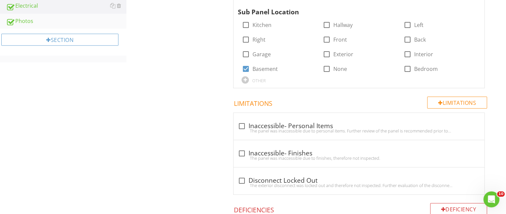
scroll to position [289, 0]
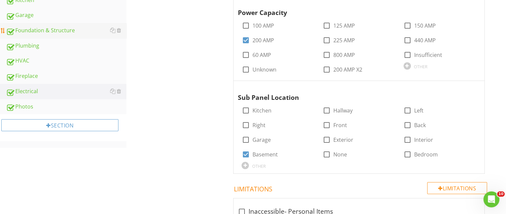
click at [32, 33] on div "Foundation & Structure" at bounding box center [66, 30] width 120 height 9
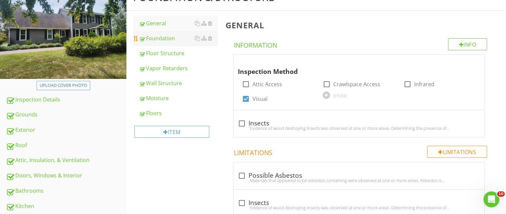
scroll to position [21, 0]
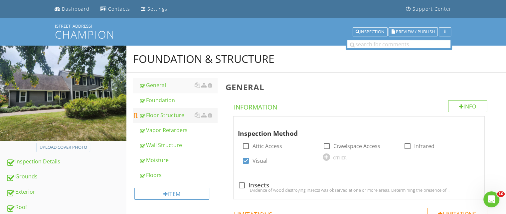
click at [172, 117] on div "Floor Structure" at bounding box center [178, 115] width 78 height 8
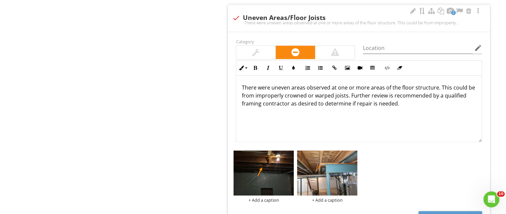
scroll to position [1085, 0]
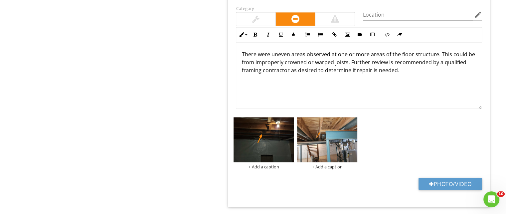
click at [349, 60] on p "There were uneven areas observed at one or more areas of the floor structure. T…" at bounding box center [358, 62] width 235 height 24
click at [462, 178] on button "Photo/Video" at bounding box center [450, 184] width 64 height 12
type input "C:\fakepath\RIMG4983.JPG"
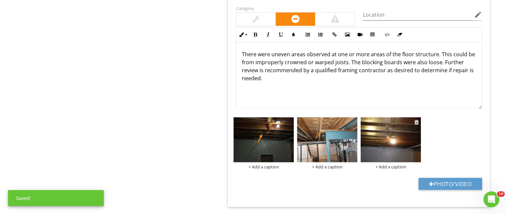
click at [382, 137] on img at bounding box center [391, 139] width 60 height 45
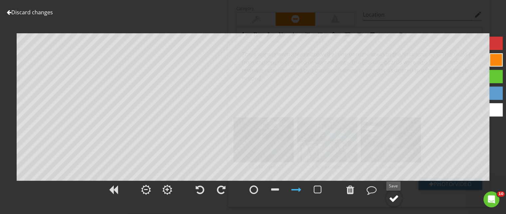
click at [391, 198] on div at bounding box center [394, 198] width 10 height 10
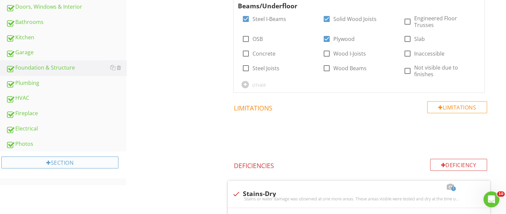
scroll to position [287, 0]
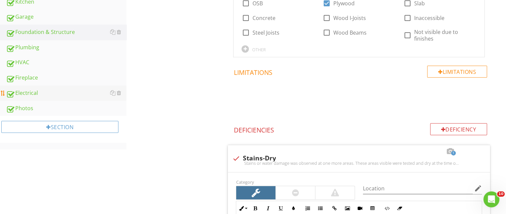
click at [27, 93] on div "Electrical" at bounding box center [66, 93] width 120 height 9
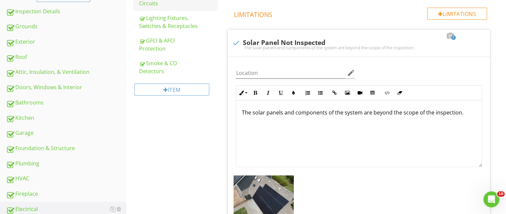
scroll to position [49, 0]
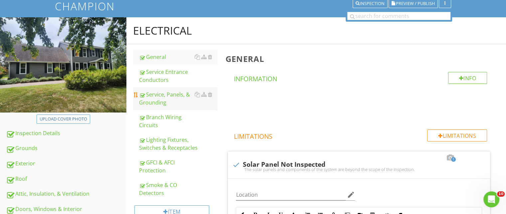
click at [156, 95] on div "Service, Panels, & Grounding" at bounding box center [178, 98] width 78 height 16
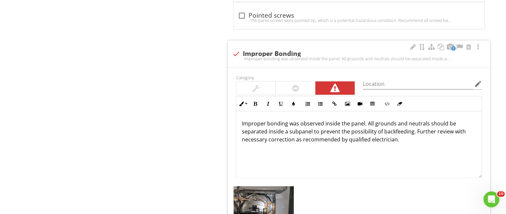
scroll to position [1413, 0]
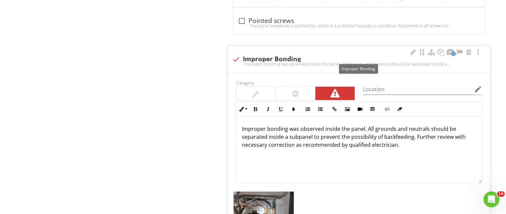
click at [236, 56] on div at bounding box center [235, 59] width 11 height 11
checkbox input "true"
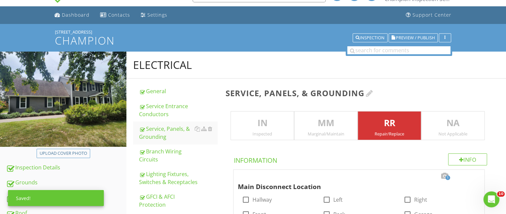
scroll to position [0, 0]
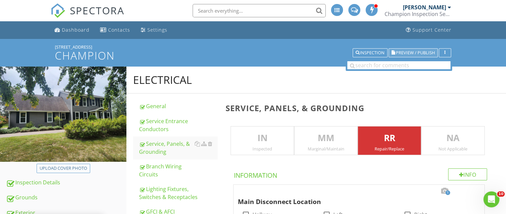
click at [410, 51] on span "Preview / Publish" at bounding box center [415, 53] width 39 height 4
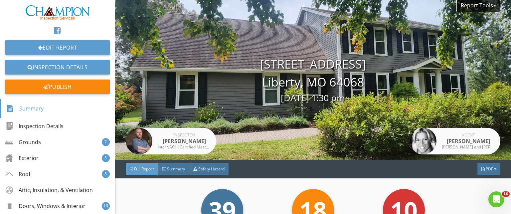
scroll to position [67, 0]
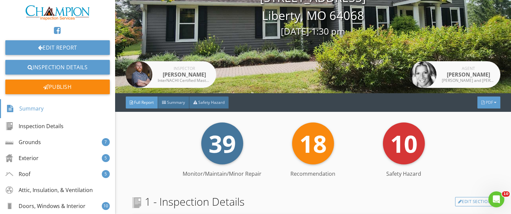
click at [486, 101] on span "PDF" at bounding box center [489, 102] width 7 height 6
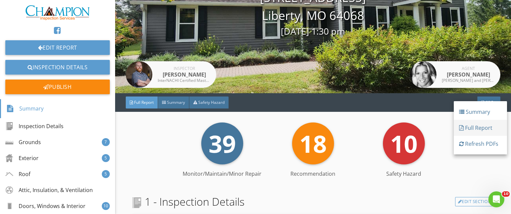
click at [476, 128] on div "Full Report" at bounding box center [480, 128] width 43 height 8
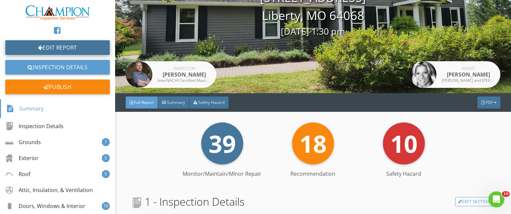
click at [81, 45] on link "Edit Report" at bounding box center [57, 47] width 104 height 15
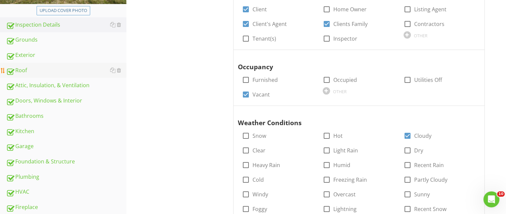
scroll to position [166, 0]
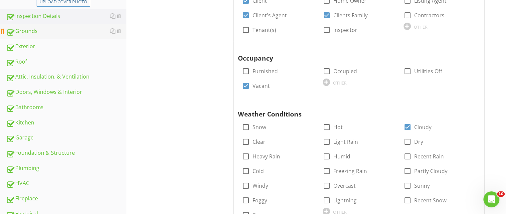
click at [32, 31] on div "Grounds" at bounding box center [66, 31] width 120 height 9
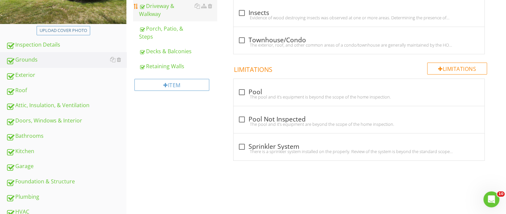
scroll to position [67, 0]
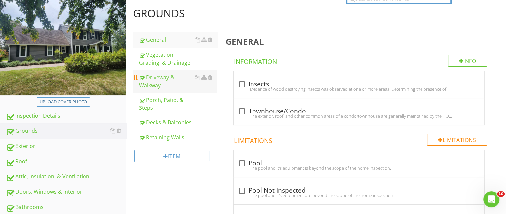
click at [159, 82] on div "Driveway & Walkway" at bounding box center [178, 81] width 78 height 16
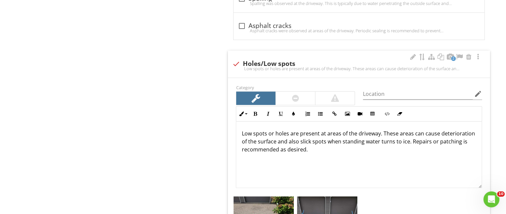
scroll to position [532, 0]
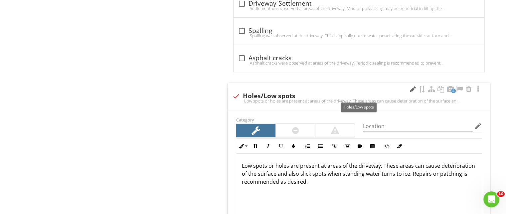
click at [411, 88] on div at bounding box center [413, 89] width 8 height 7
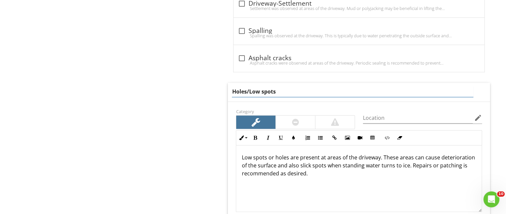
drag, startPoint x: 249, startPoint y: 89, endPoint x: 221, endPoint y: 90, distance: 28.6
click at [221, 89] on div "Grounds General Vegetation, Grading, & Drainage Driveway & Walkway [PERSON_NAME…" at bounding box center [316, 73] width 380 height 1079
type input "Low spots"
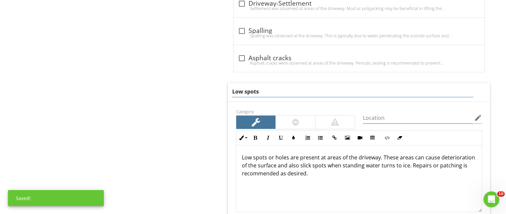
click at [286, 157] on div "Low spots or holes are present at areas of the driveway. These areas can cause …" at bounding box center [358, 178] width 245 height 67
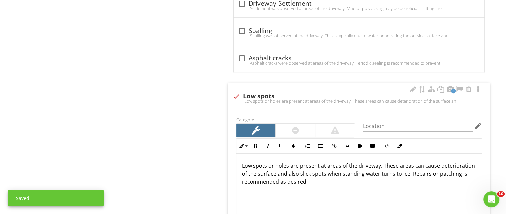
click at [288, 163] on p "Low spots or holes are present at areas of the driveway. These areas can cause …" at bounding box center [358, 174] width 235 height 24
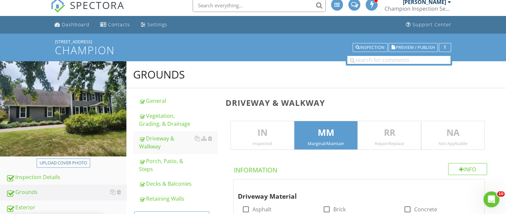
scroll to position [166, 0]
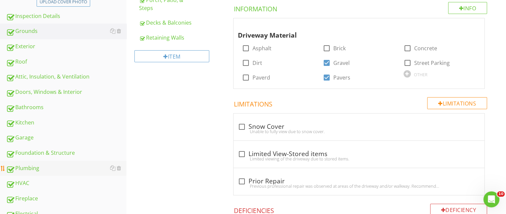
click at [24, 169] on div "Plumbing" at bounding box center [66, 168] width 120 height 9
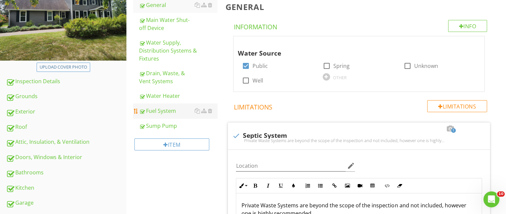
scroll to position [100, 0]
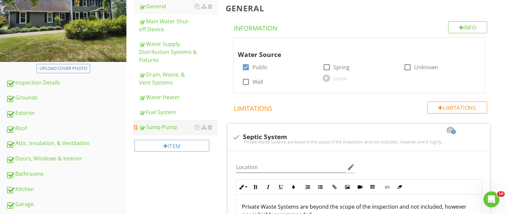
click at [159, 123] on div "Sump Pump" at bounding box center [178, 127] width 78 height 8
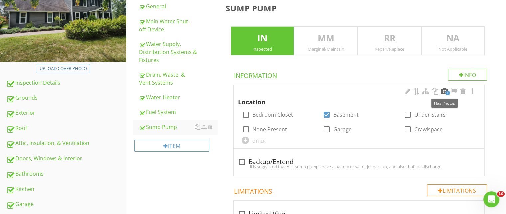
click at [443, 90] on div at bounding box center [444, 91] width 8 height 7
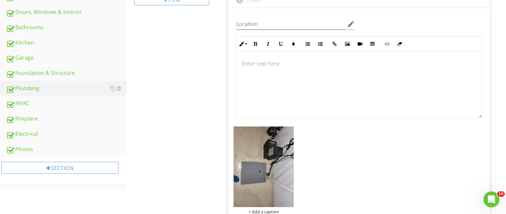
scroll to position [299, 0]
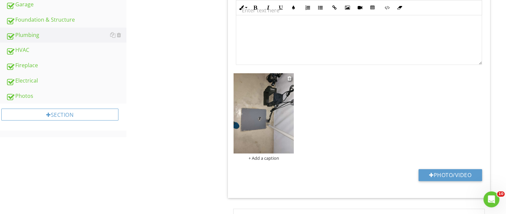
click at [273, 125] on img at bounding box center [263, 113] width 60 height 80
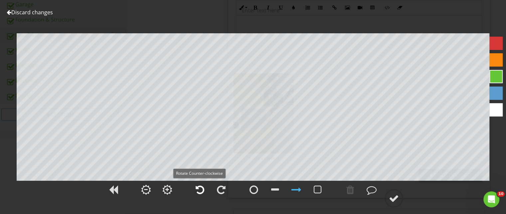
click at [197, 188] on div at bounding box center [200, 190] width 9 height 10
click at [392, 197] on div at bounding box center [394, 198] width 10 height 10
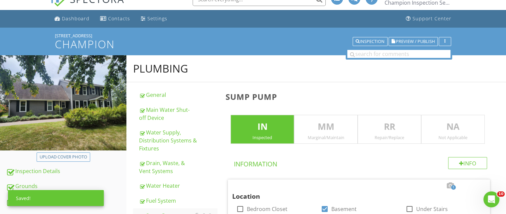
scroll to position [0, 0]
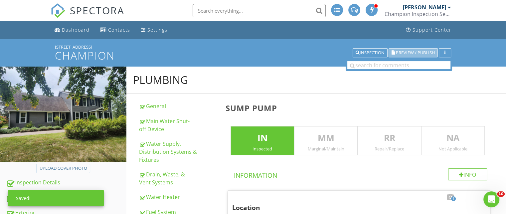
click at [411, 53] on span "Preview / Publish" at bounding box center [415, 53] width 39 height 4
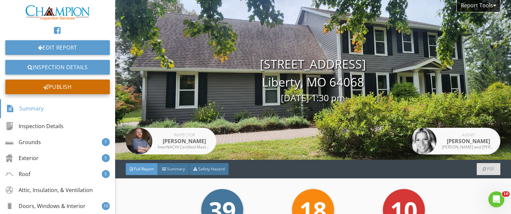
click at [58, 84] on div "Publish" at bounding box center [57, 86] width 104 height 15
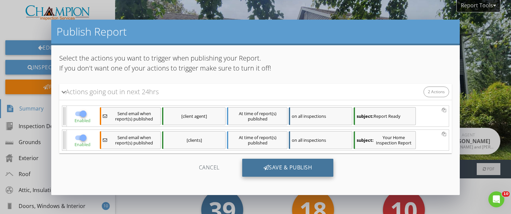
click at [295, 163] on div "Save & Publish" at bounding box center [287, 168] width 91 height 18
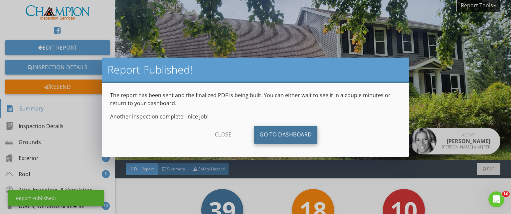
click at [290, 133] on link "Go To Dashboard" at bounding box center [285, 135] width 63 height 18
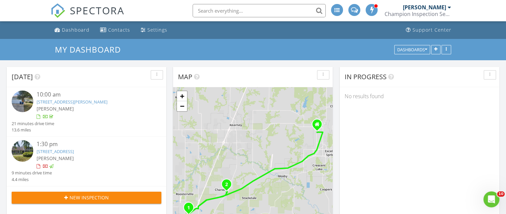
click at [72, 154] on link "[STREET_ADDRESS]" at bounding box center [55, 151] width 37 height 6
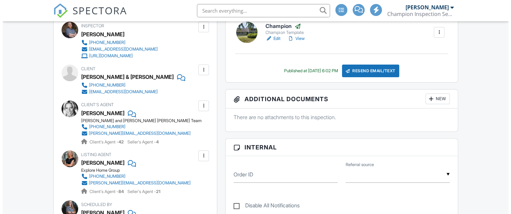
scroll to position [100, 0]
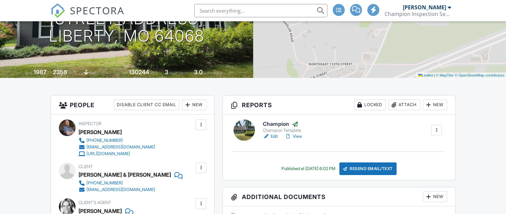
click at [404, 103] on div "Attach" at bounding box center [404, 104] width 32 height 11
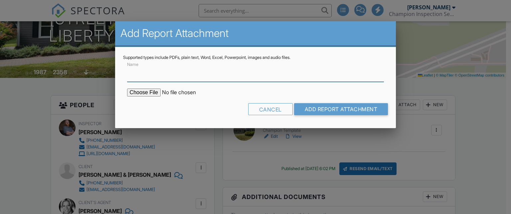
scroll to position [0, 0]
type input "Termite Report"
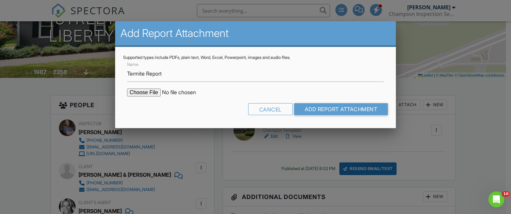
click at [136, 93] on input "file" at bounding box center [183, 92] width 113 height 8
type input "C:\fakepath\Aug 27, 2025b_Termite.pdf"
click at [318, 110] on input "Add Report Attachment" at bounding box center [341, 109] width 94 height 12
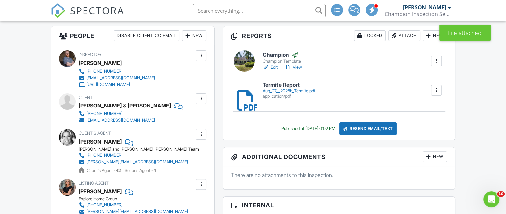
scroll to position [67, 0]
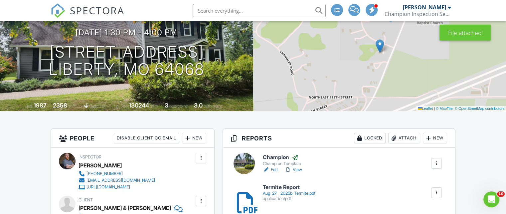
click at [281, 187] on h6 "Termite Report" at bounding box center [289, 187] width 52 height 6
